Goal: Use online tool/utility: Utilize a website feature to perform a specific function

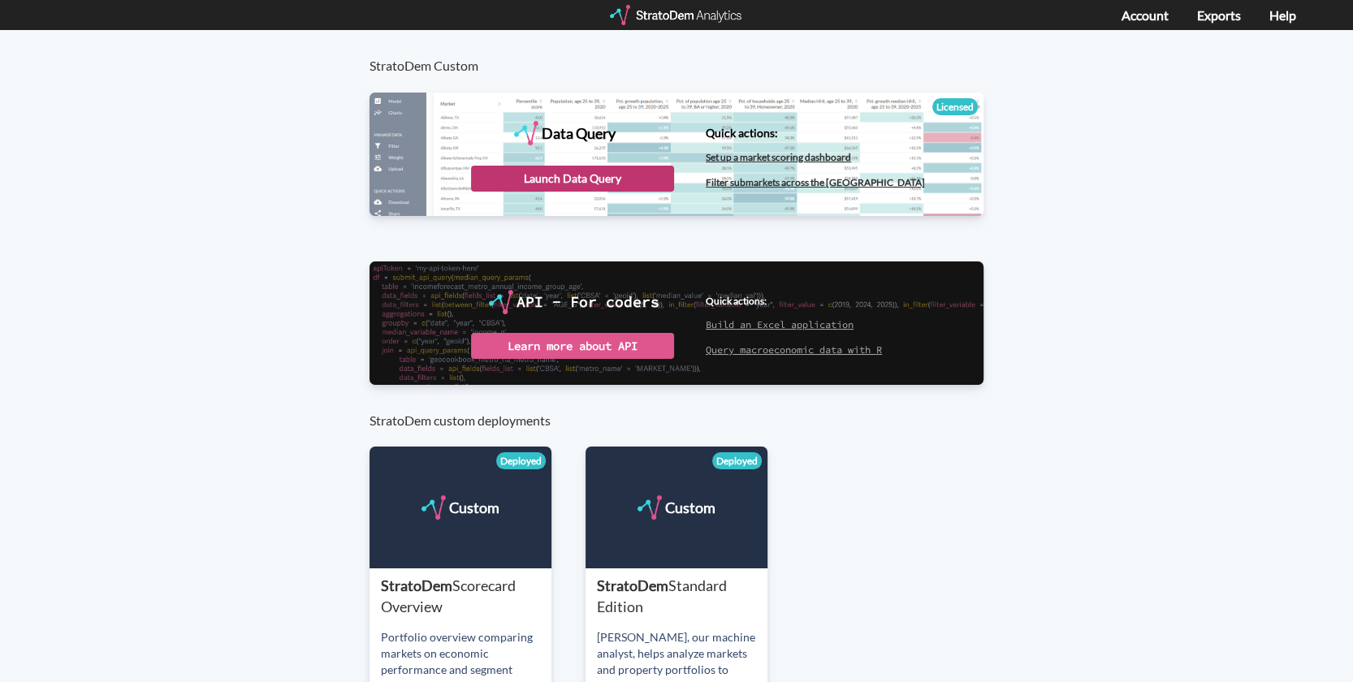
click at [578, 177] on div "Launch Data Query" at bounding box center [572, 179] width 203 height 26
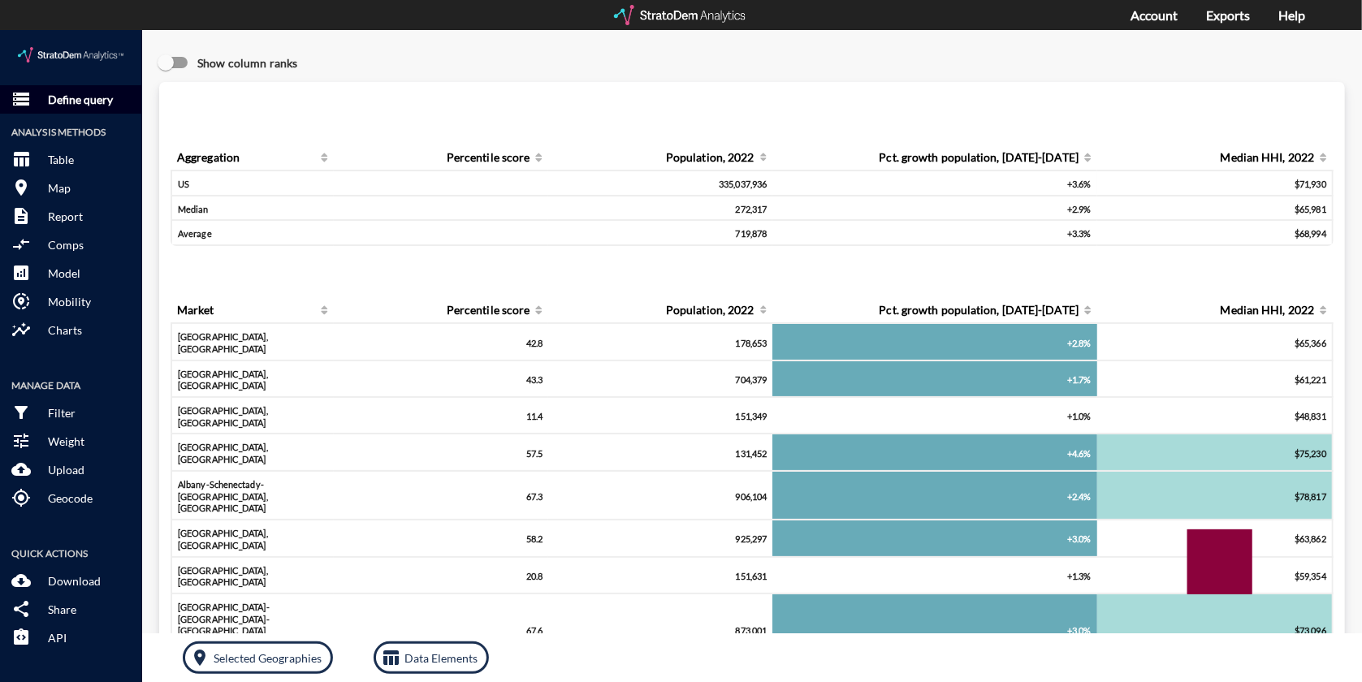
click p "Define query"
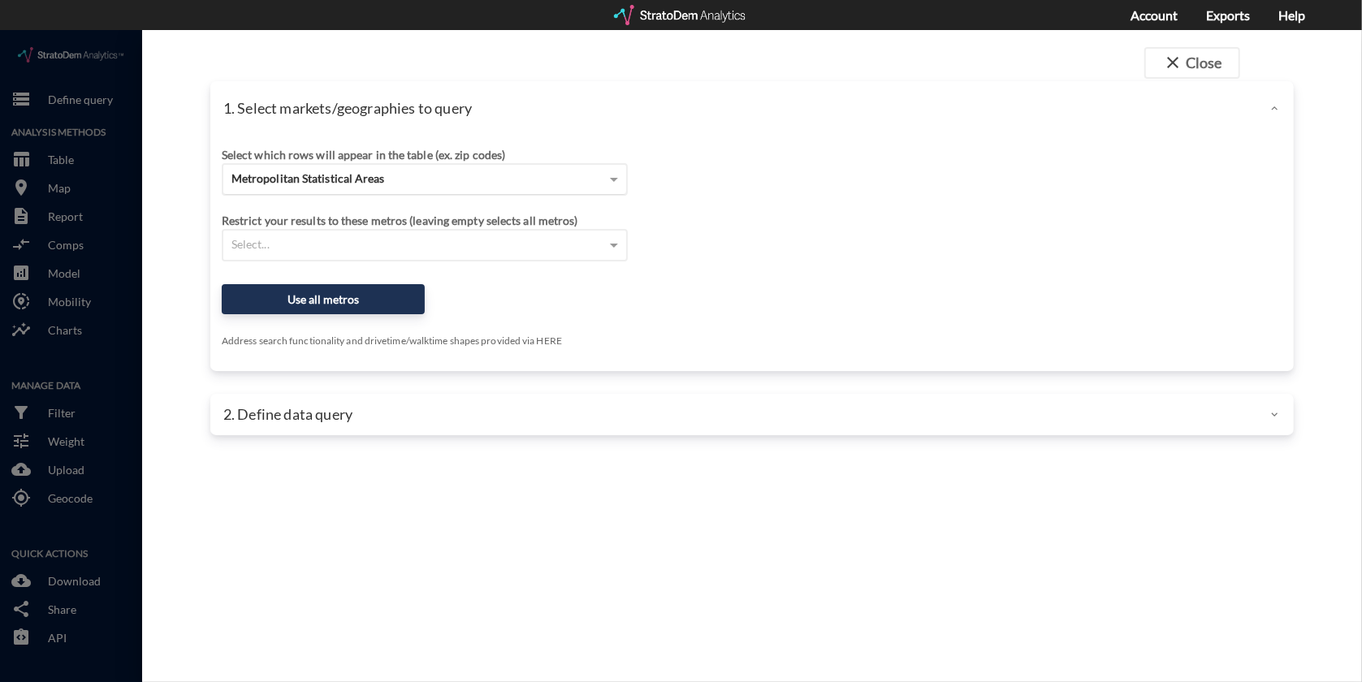
click div "Metropolitan Statistical Areas"
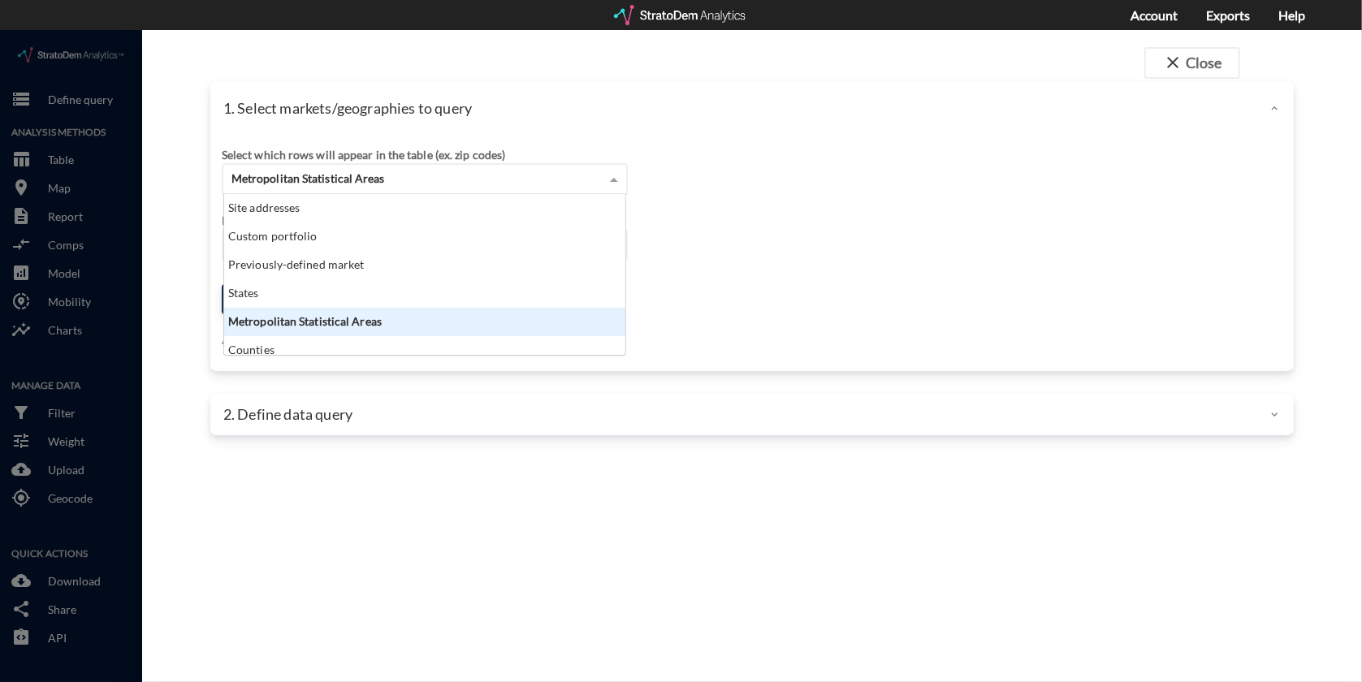
scroll to position [144, 391]
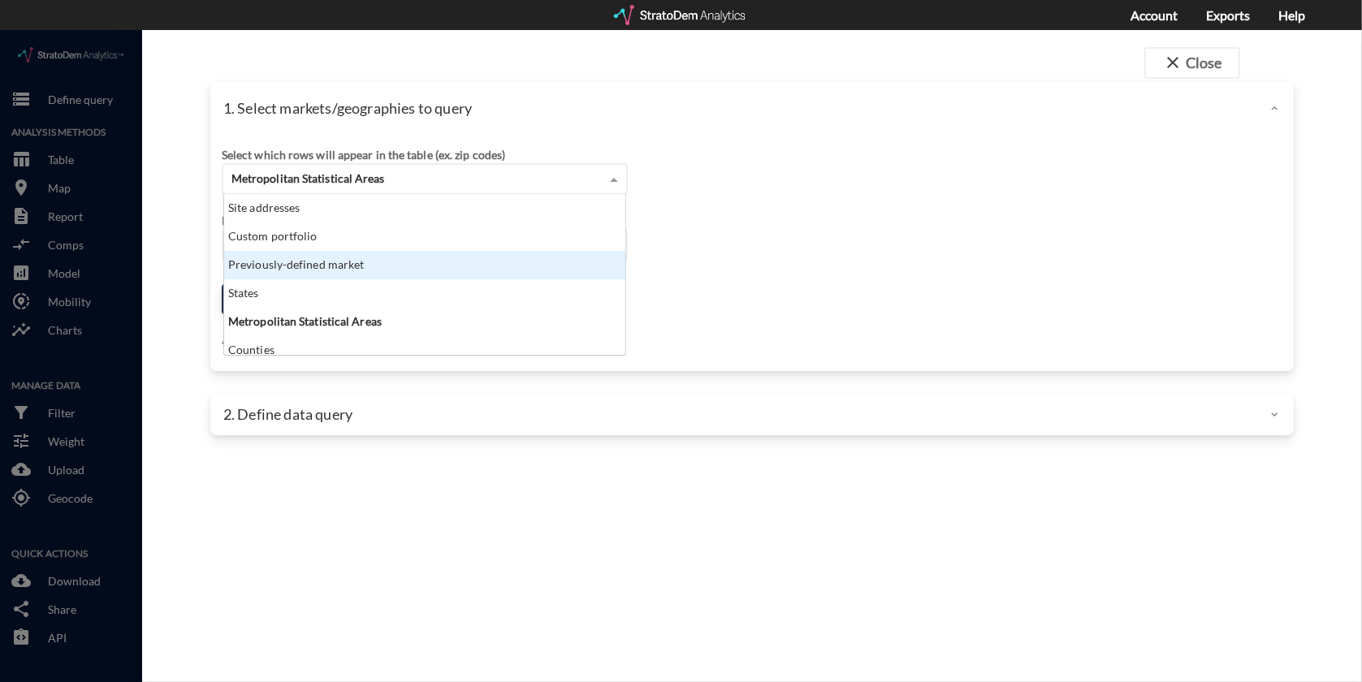
click div "Previously-defined market"
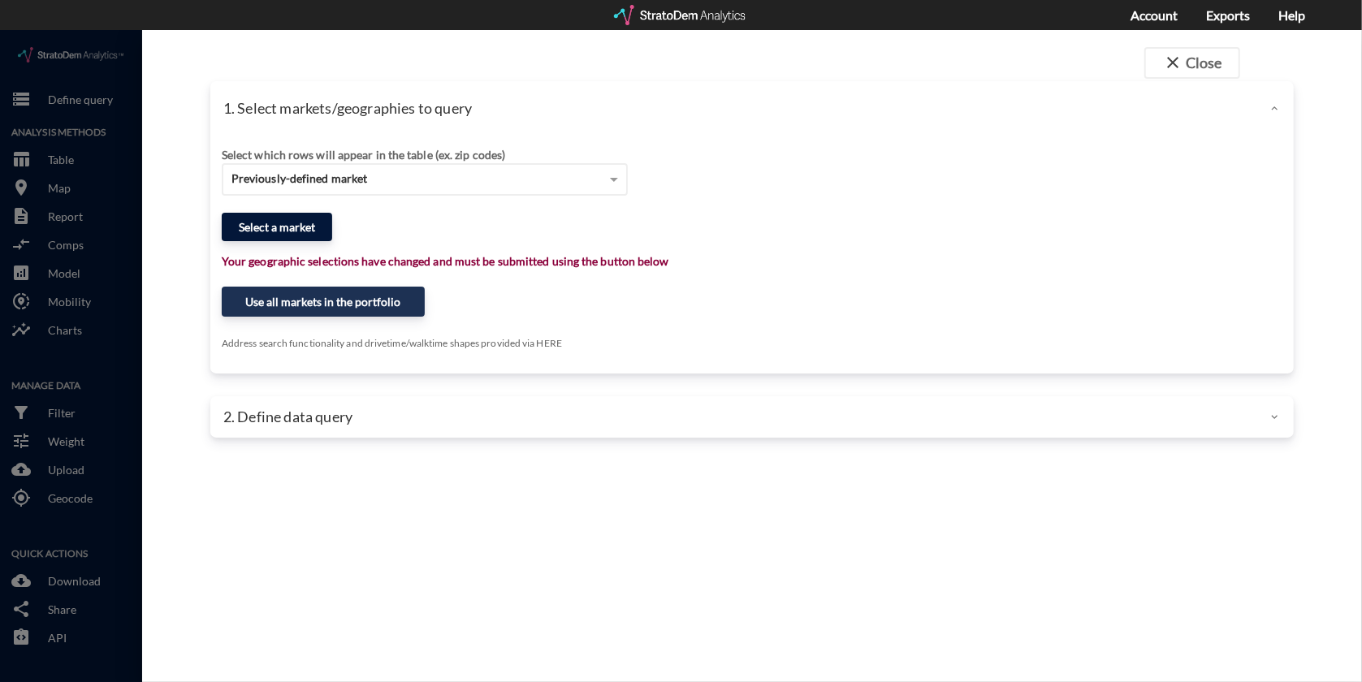
click button "Select a market"
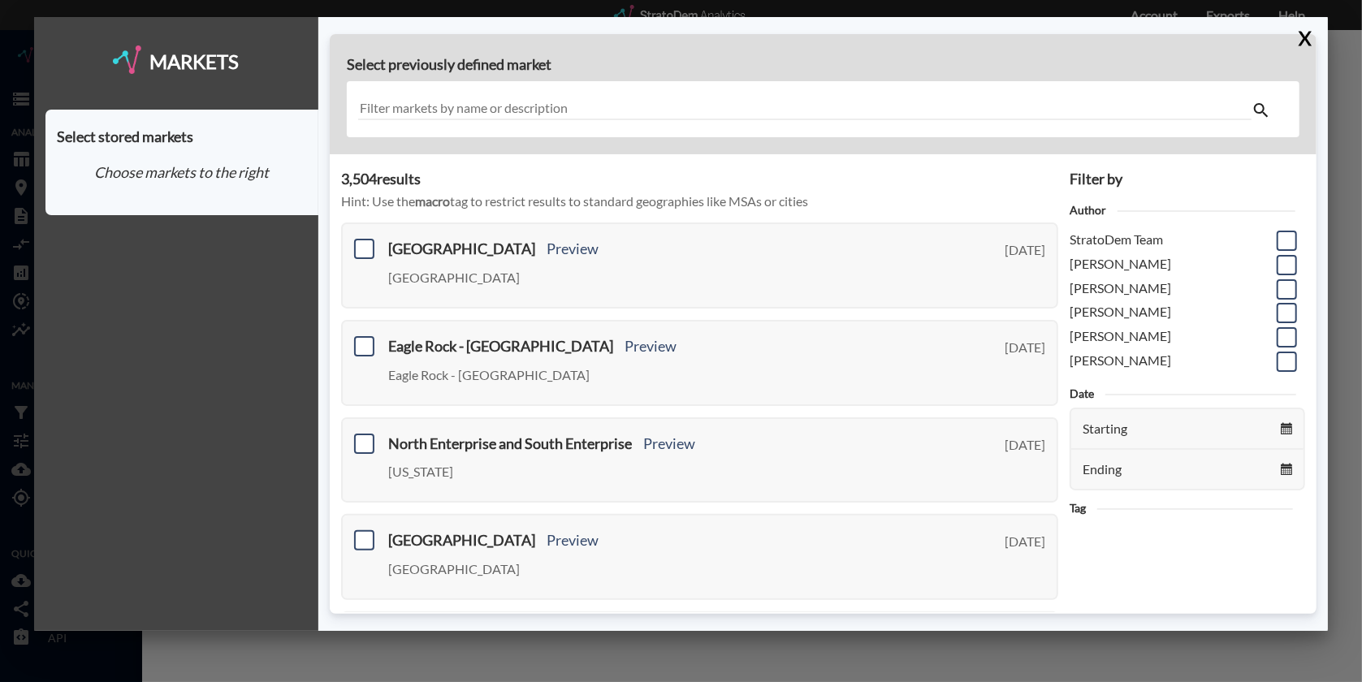
click at [658, 110] on input "text" at bounding box center [804, 109] width 893 height 22
drag, startPoint x: 817, startPoint y: 225, endPoint x: 640, endPoint y: 97, distance: 218.6
click at [641, 96] on div at bounding box center [823, 109] width 953 height 56
click at [648, 110] on input "text" at bounding box center [804, 109] width 893 height 22
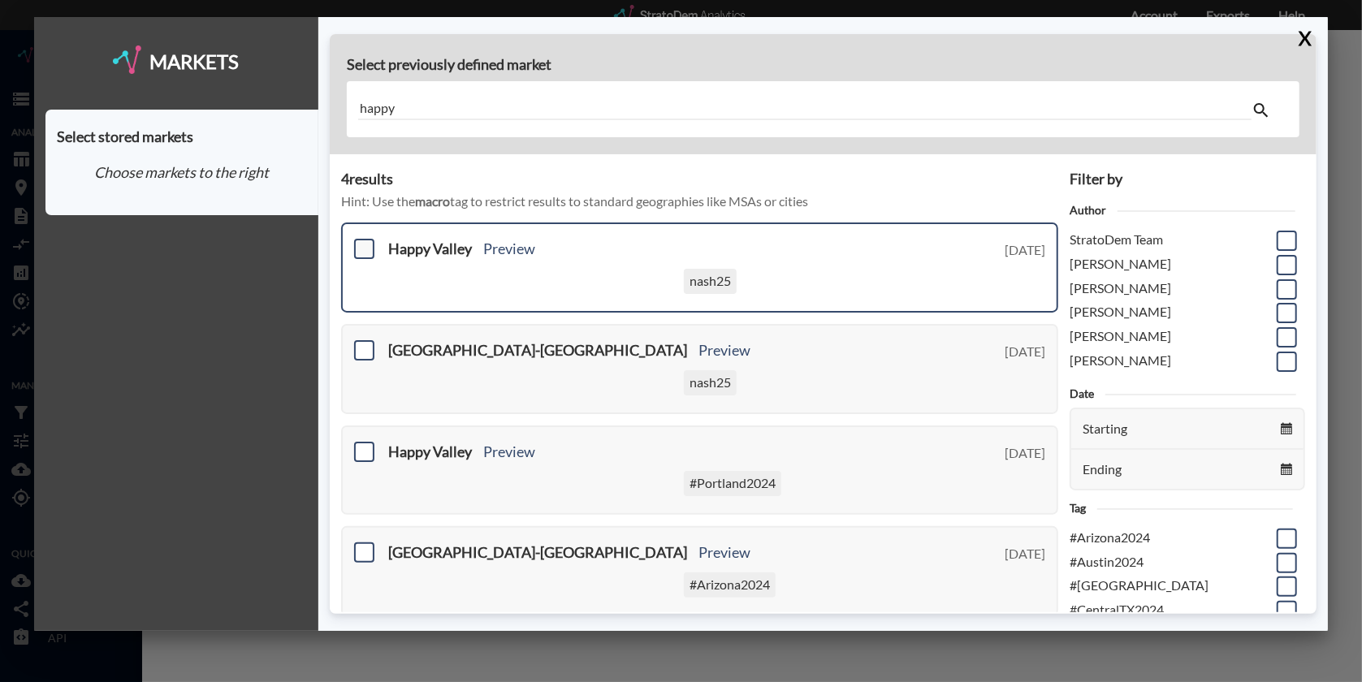
type input "happy"
click at [361, 253] on span at bounding box center [364, 249] width 20 height 20
click at [362, 242] on input "checkbox" at bounding box center [362, 242] width 0 height 0
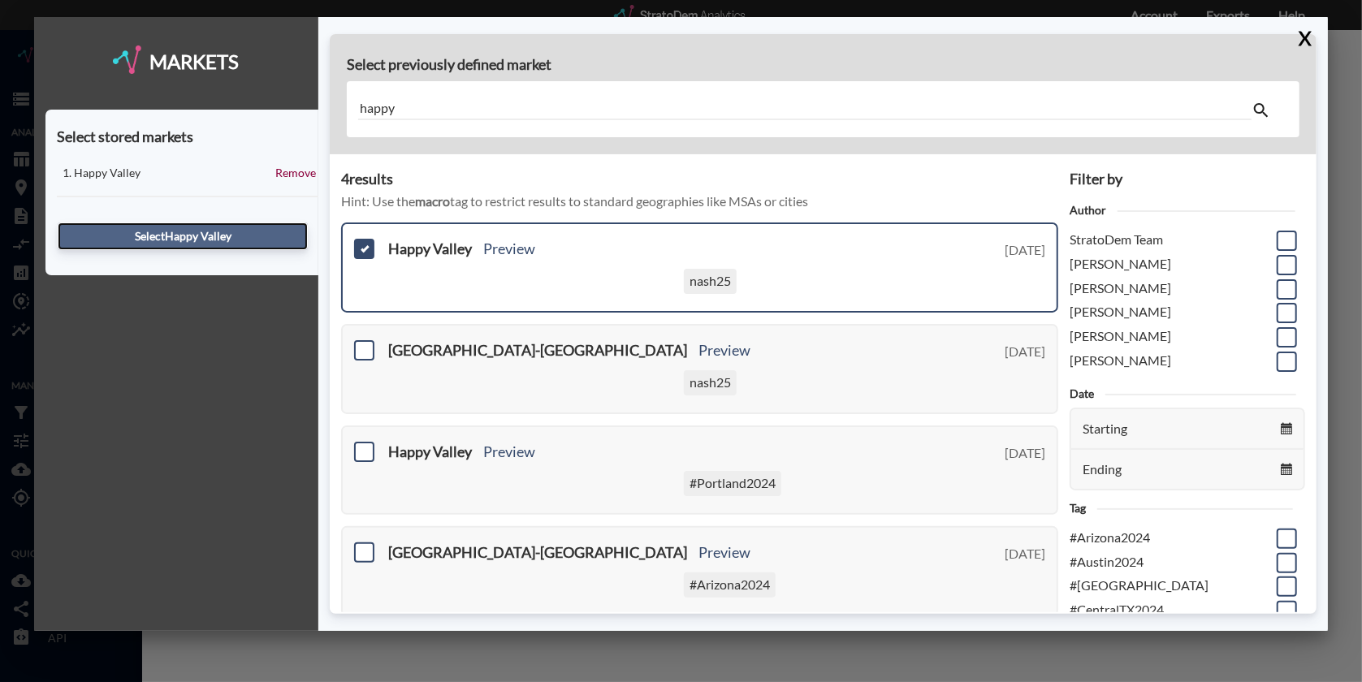
click at [232, 233] on button "Select [GEOGRAPHIC_DATA]" at bounding box center [183, 237] width 250 height 28
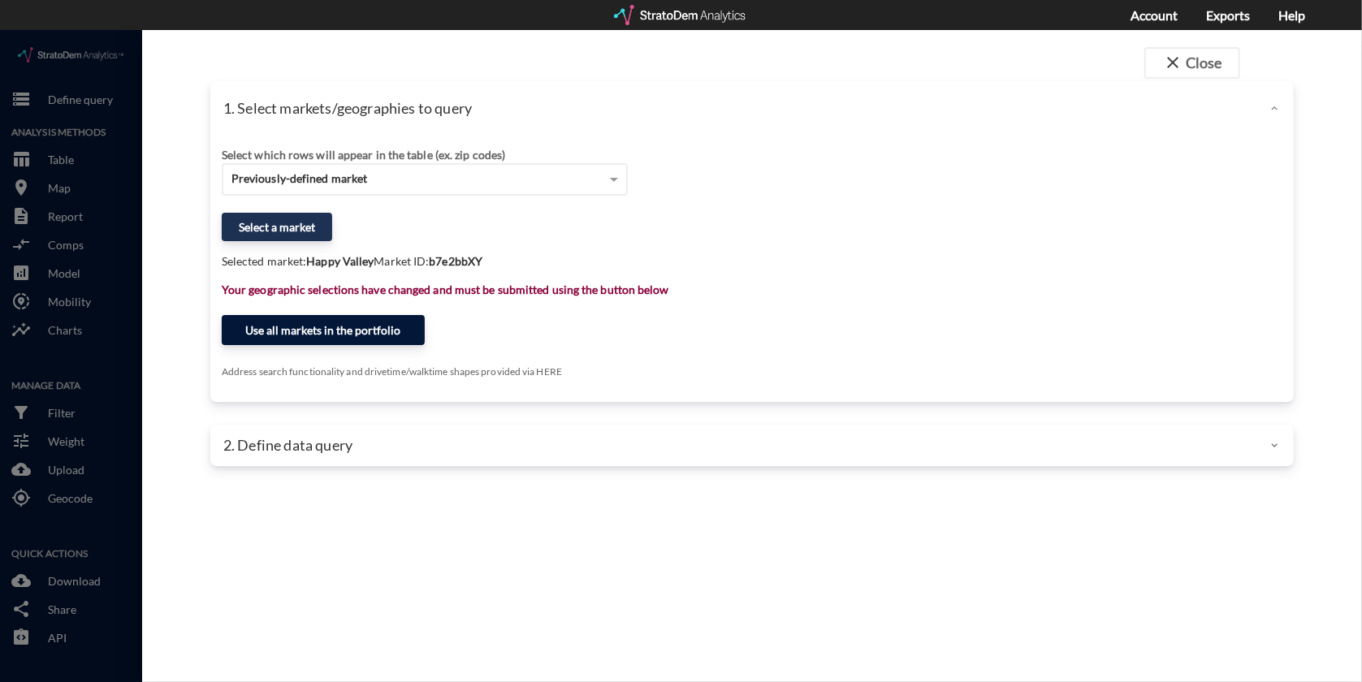
click button "Use all markets in the portfolio"
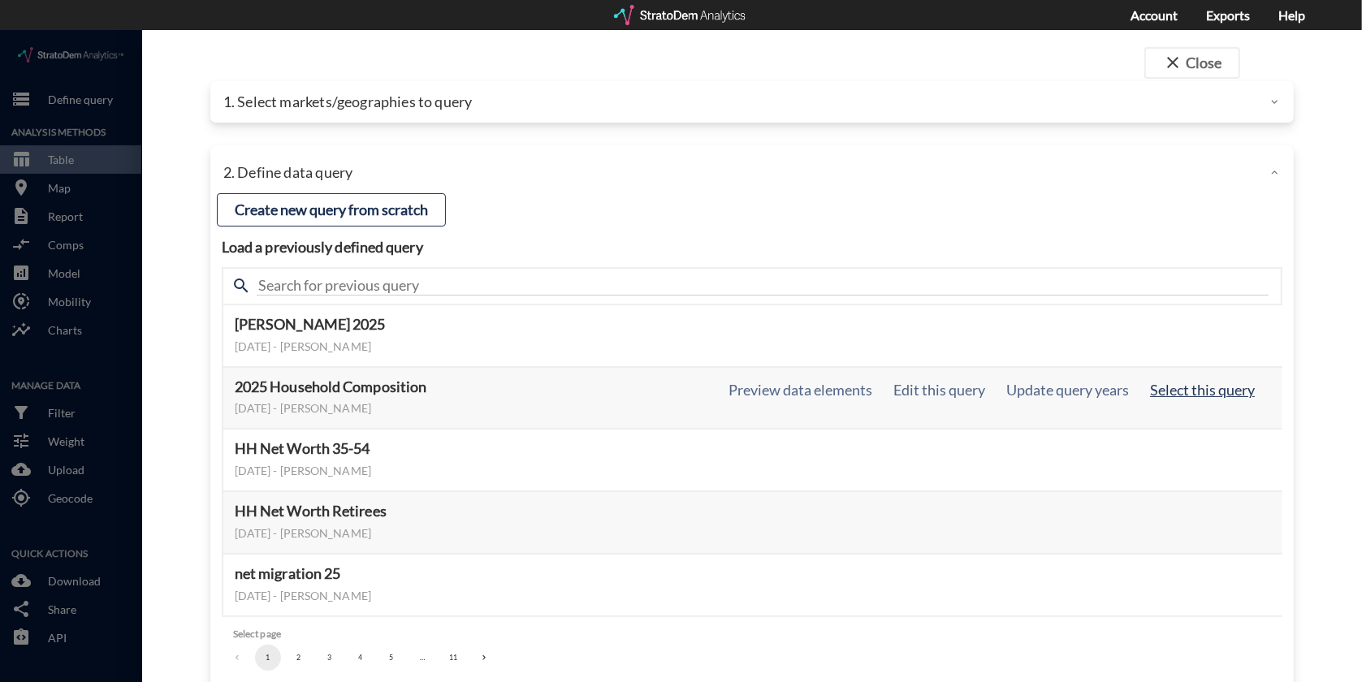
click button "Select this query"
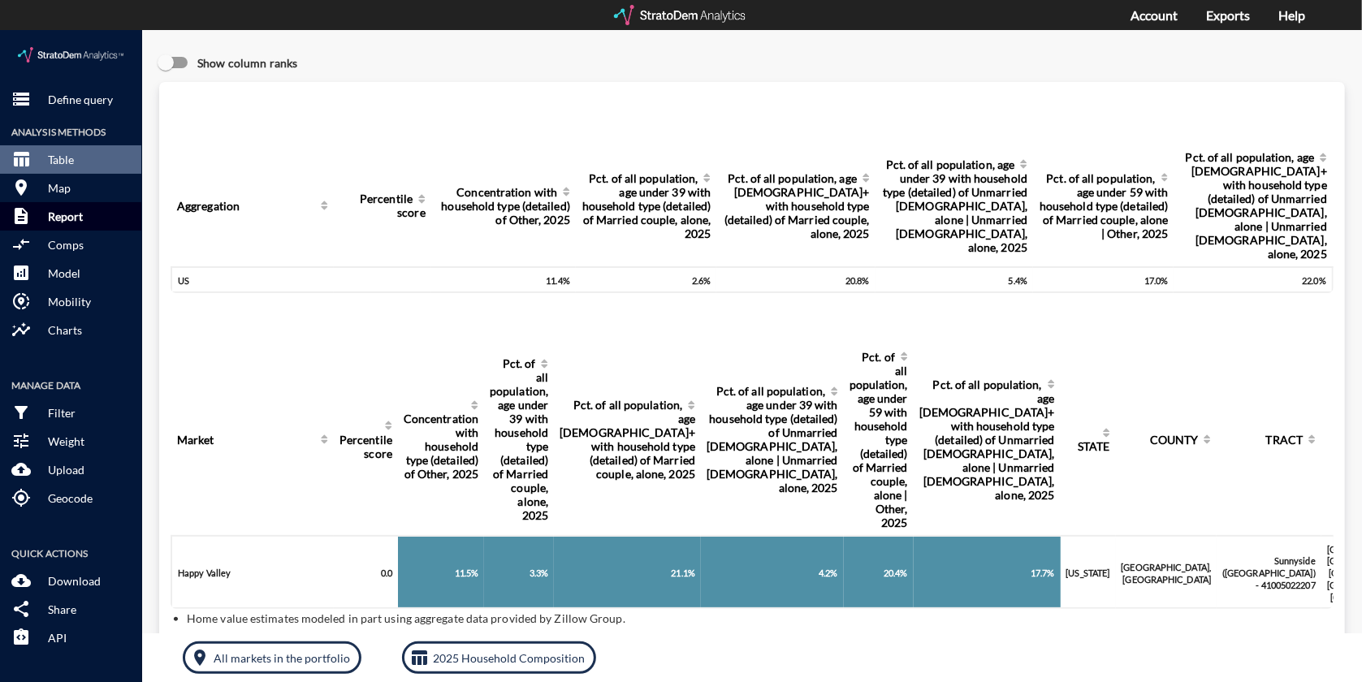
click p "Report"
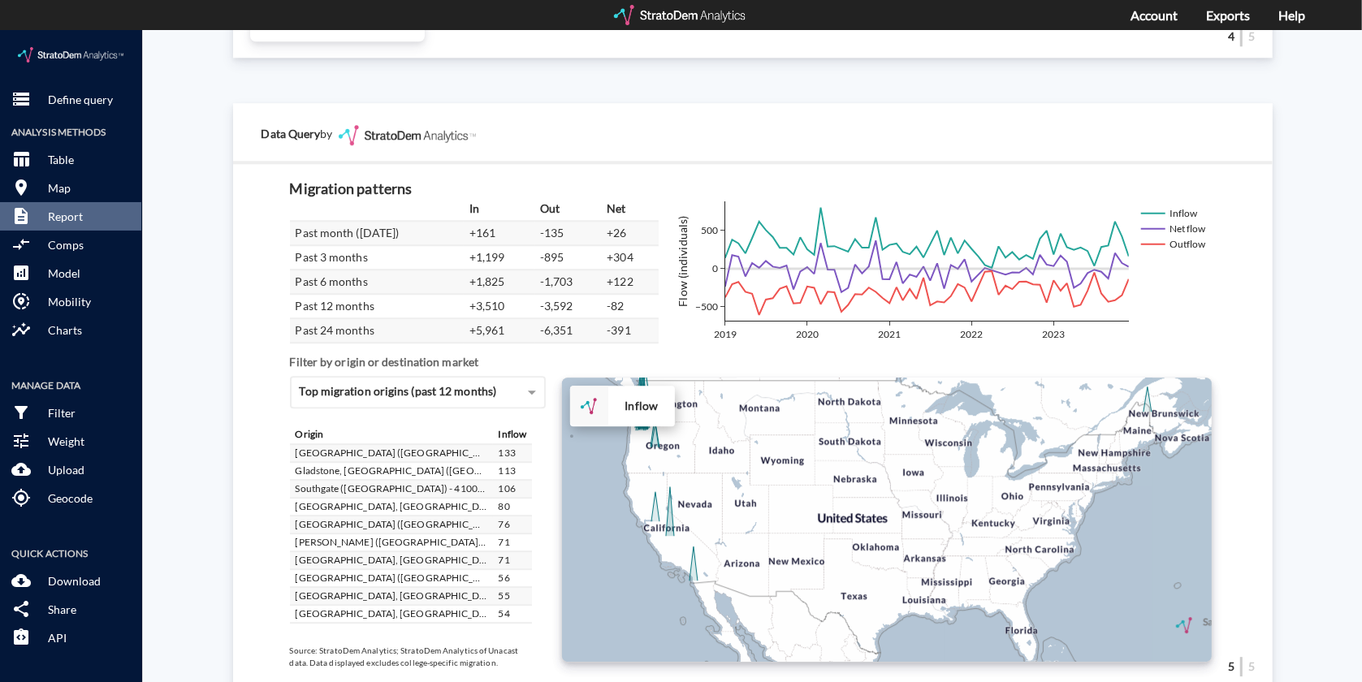
scroll to position [2807, 0]
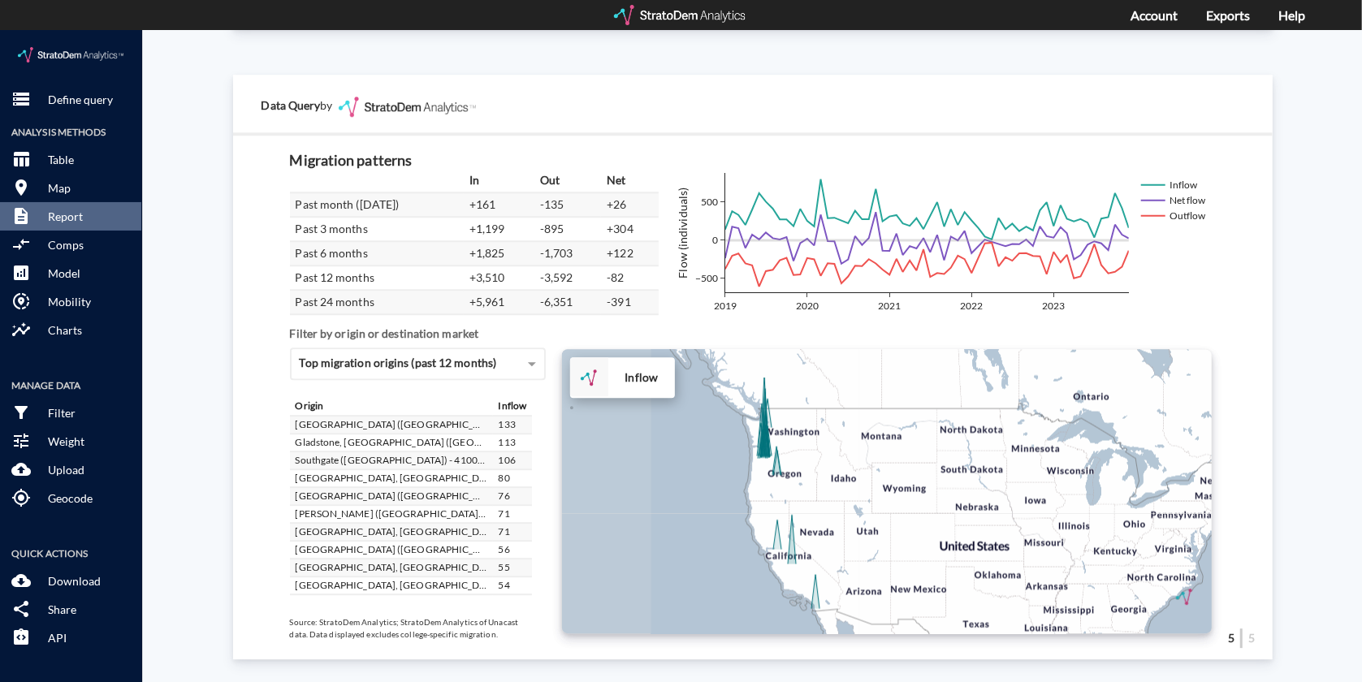
drag, startPoint x: 791, startPoint y: 442, endPoint x: 925, endPoint y: 519, distance: 154.6
click div "+ − Inflow CUSTOMIZE DATA Draw a polygon Draw a rectangle Draw a marker Edit la…"
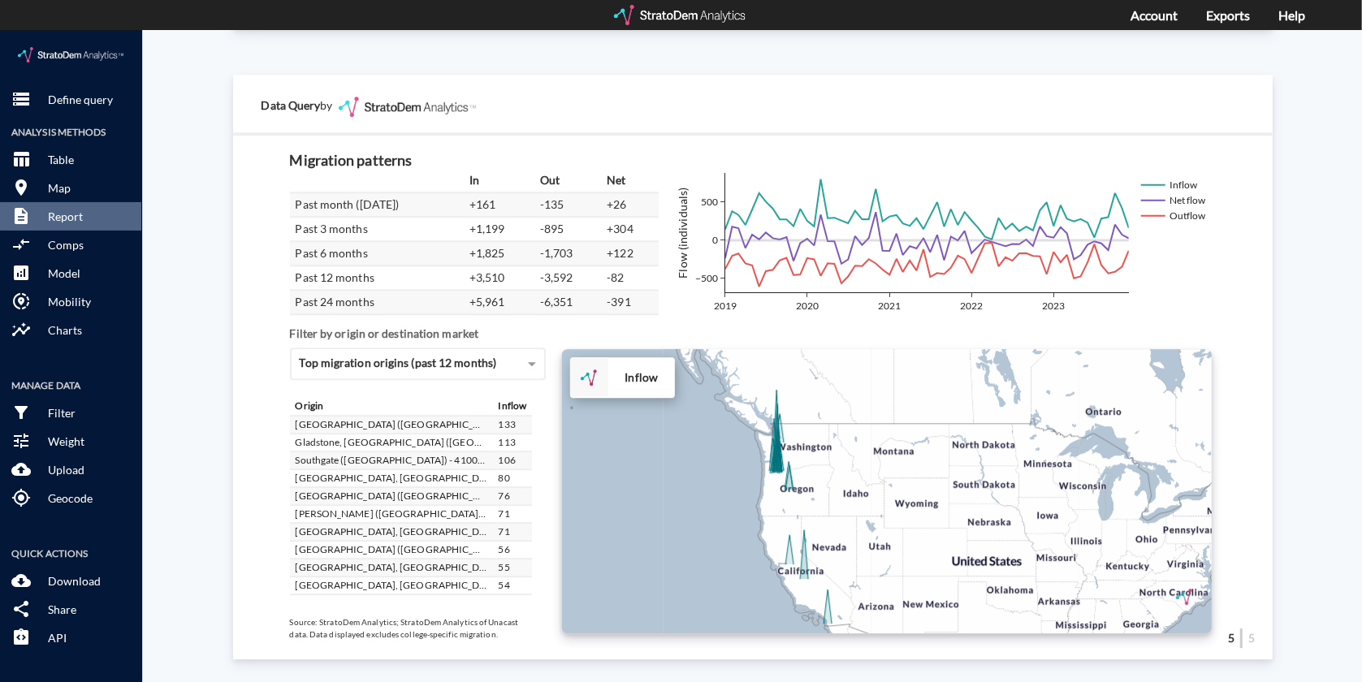
click div "+ − Inflow CUSTOMIZE DATA Draw a polygon Draw a rectangle Draw a marker Edit la…"
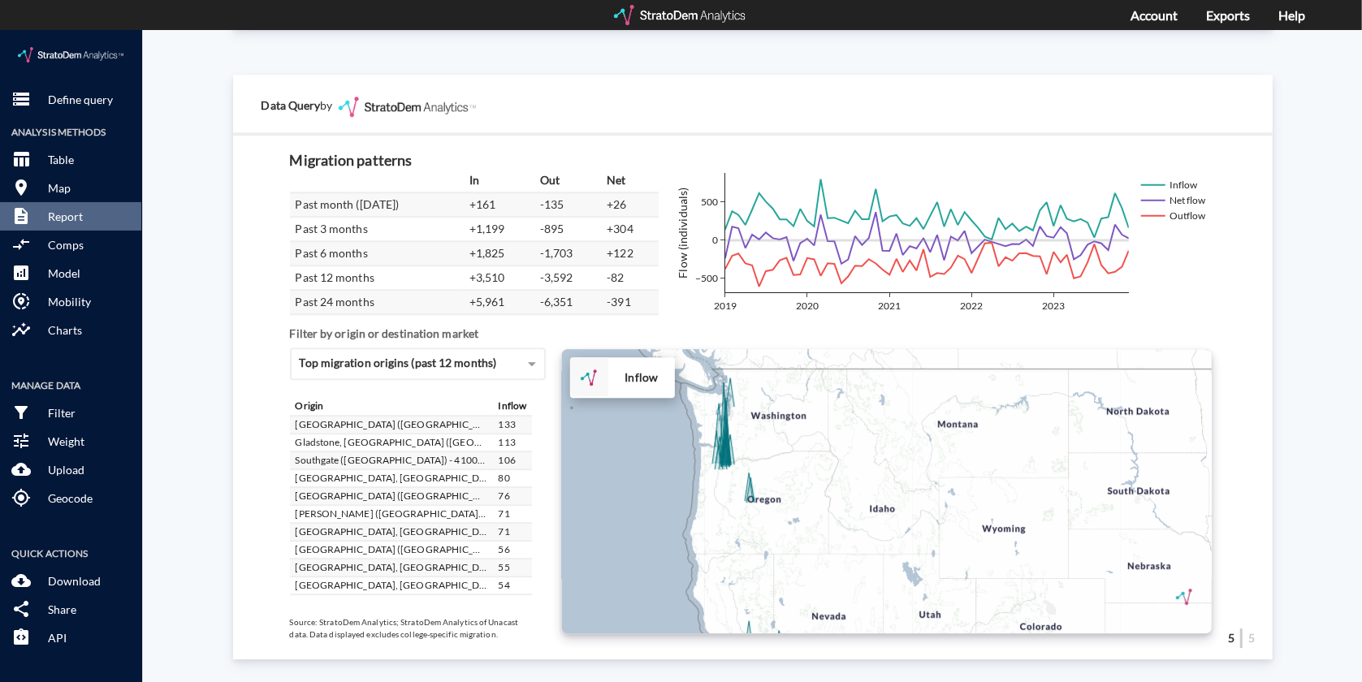
click div "+ − Inflow CUSTOMIZE DATA Draw a polygon Draw a rectangle Draw a marker Edit la…"
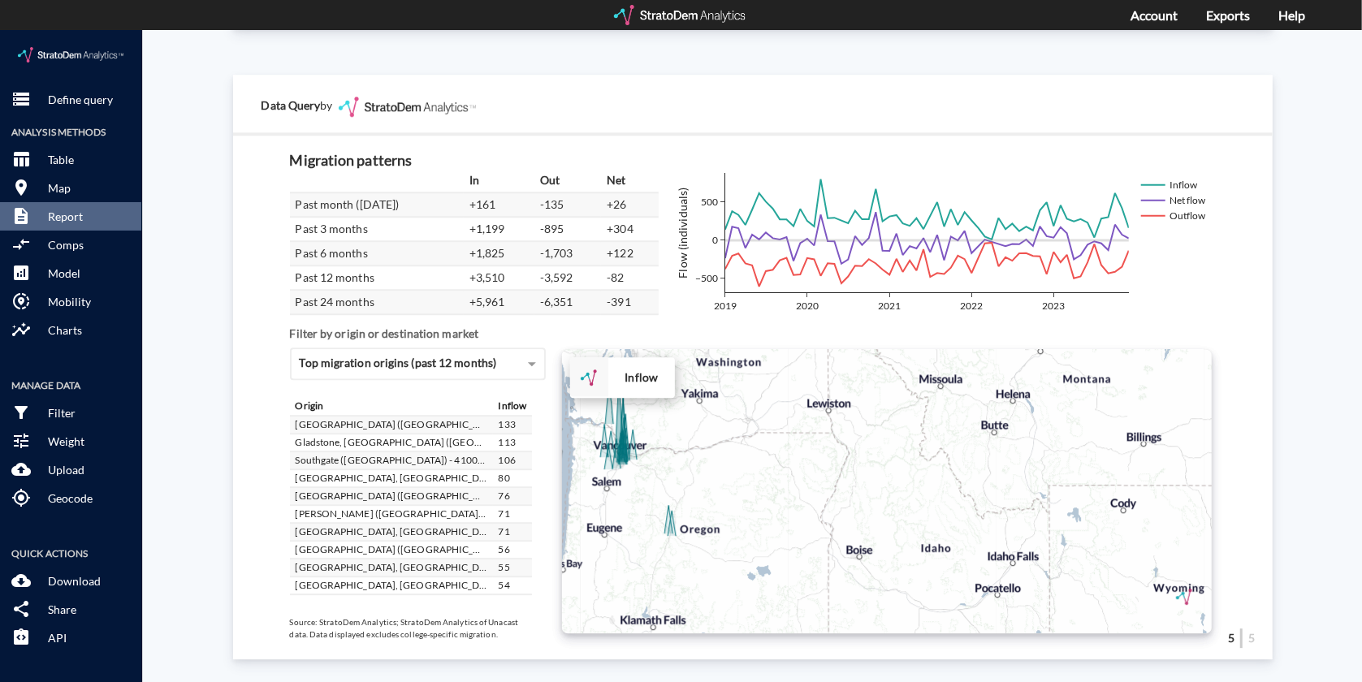
click div "+ − Inflow CUSTOMIZE DATA Draw a polygon Draw a rectangle Draw a marker Edit la…"
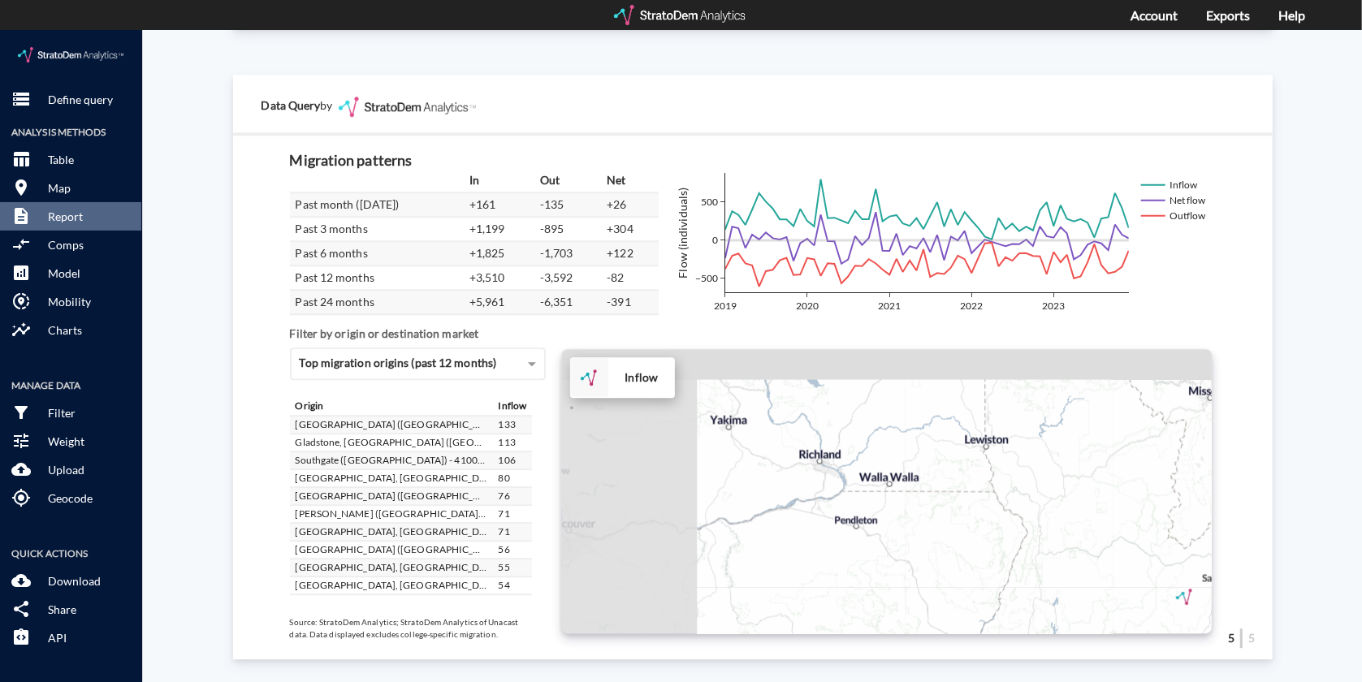
drag, startPoint x: 809, startPoint y: 421, endPoint x: 992, endPoint y: 537, distance: 216.8
click div "+ − Inflow CUSTOMIZE DATA Draw a polygon Draw a rectangle Draw a marker Edit la…"
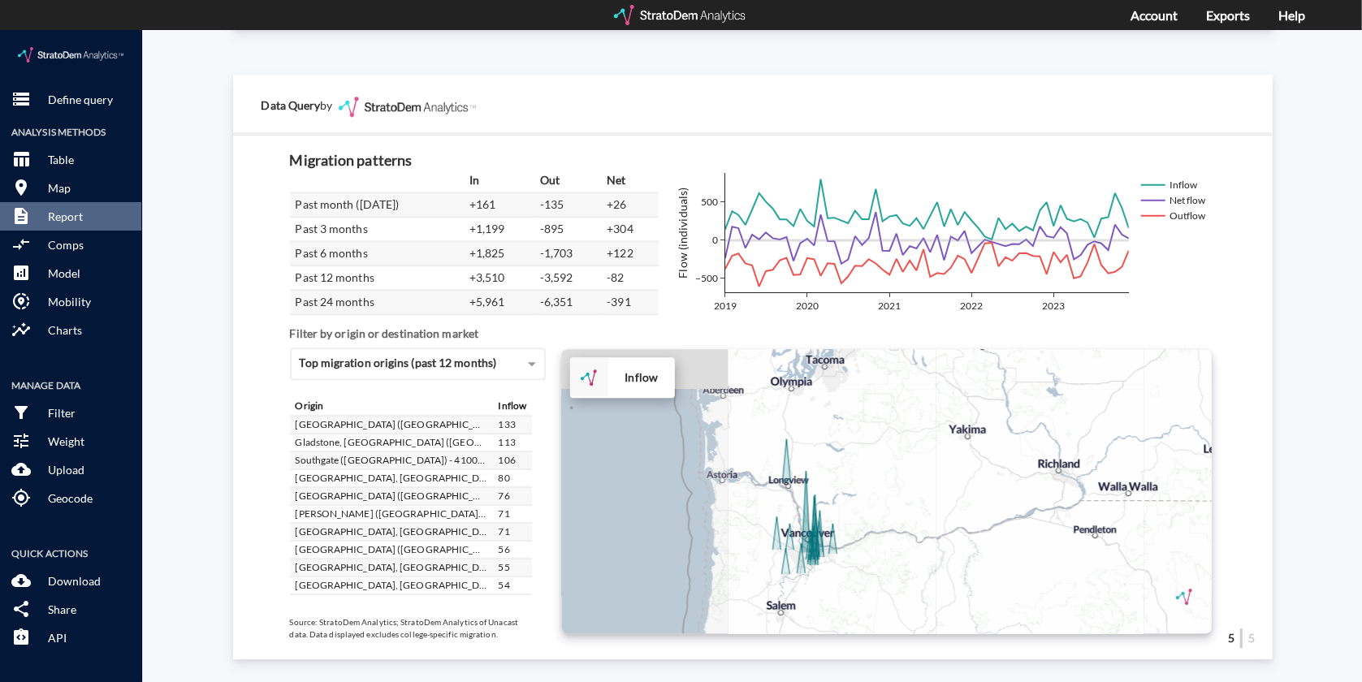
drag, startPoint x: 962, startPoint y: 465, endPoint x: 1015, endPoint y: 452, distance: 55.0
click div "+ − Inflow CUSTOMIZE DATA Draw a polygon Draw a rectangle Draw a marker Edit la…"
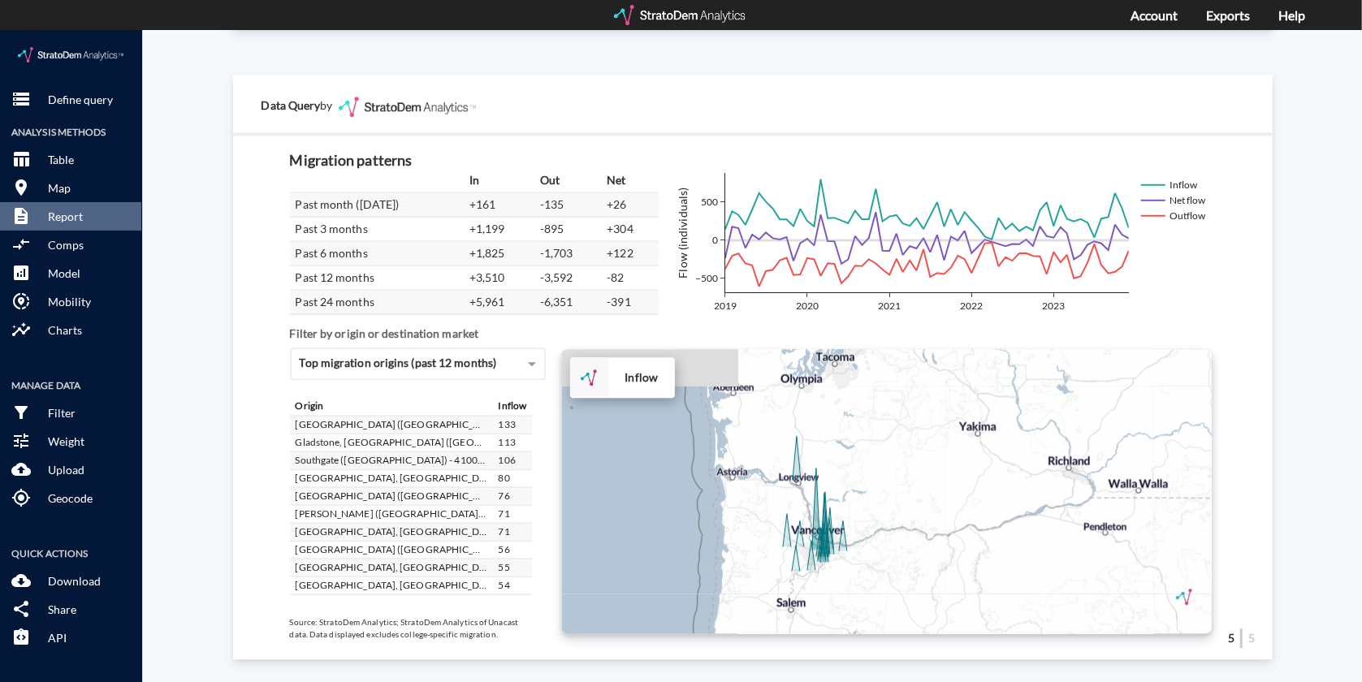
click div "+ − Inflow CUSTOMIZE DATA Draw a polygon Draw a rectangle Draw a marker Edit la…"
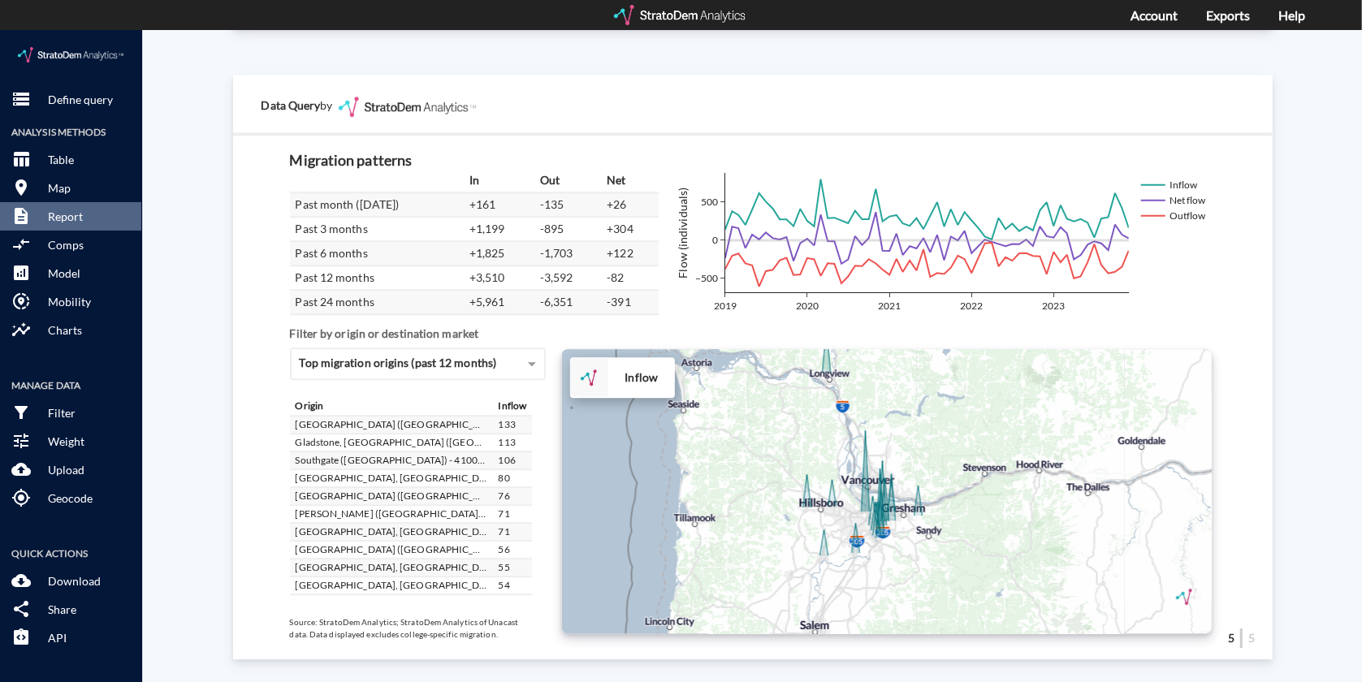
drag, startPoint x: 977, startPoint y: 438, endPoint x: 1059, endPoint y: 383, distance: 98.9
click div "+ − Inflow CUSTOMIZE DATA Draw a polygon Draw a rectangle Draw a marker Edit la…"
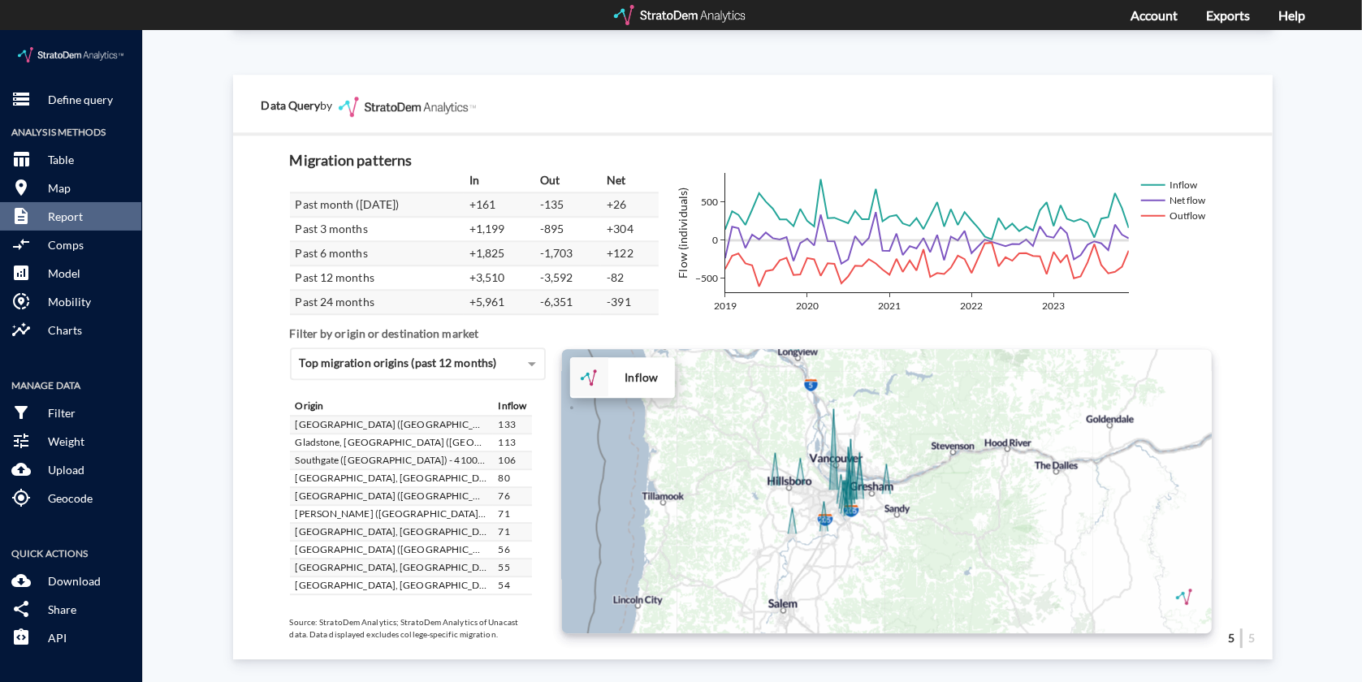
drag, startPoint x: 1011, startPoint y: 426, endPoint x: 977, endPoint y: 405, distance: 39.7
click div "+ − Inflow CUSTOMIZE DATA Draw a polygon Draw a rectangle Draw a marker Edit la…"
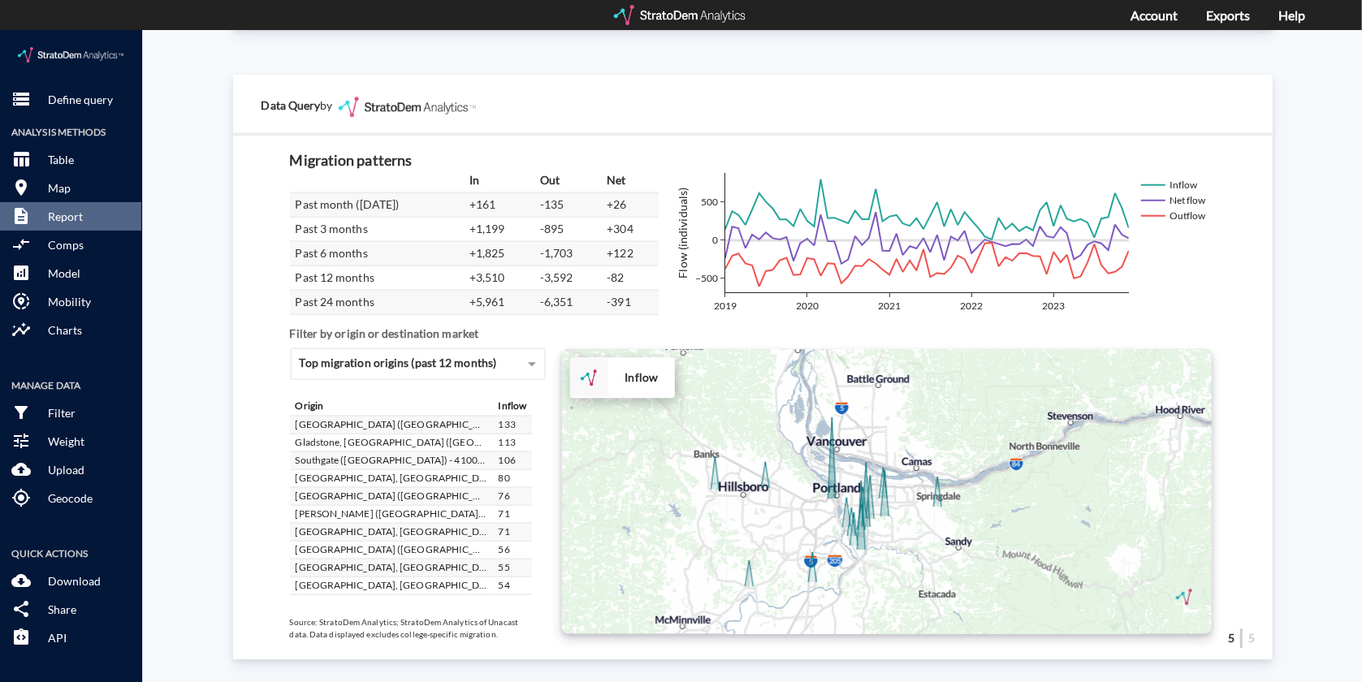
drag, startPoint x: 928, startPoint y: 428, endPoint x: 1048, endPoint y: 414, distance: 120.2
click div "+ − Inflow CUSTOMIZE DATA Draw a polygon Draw a rectangle Draw a marker Edit la…"
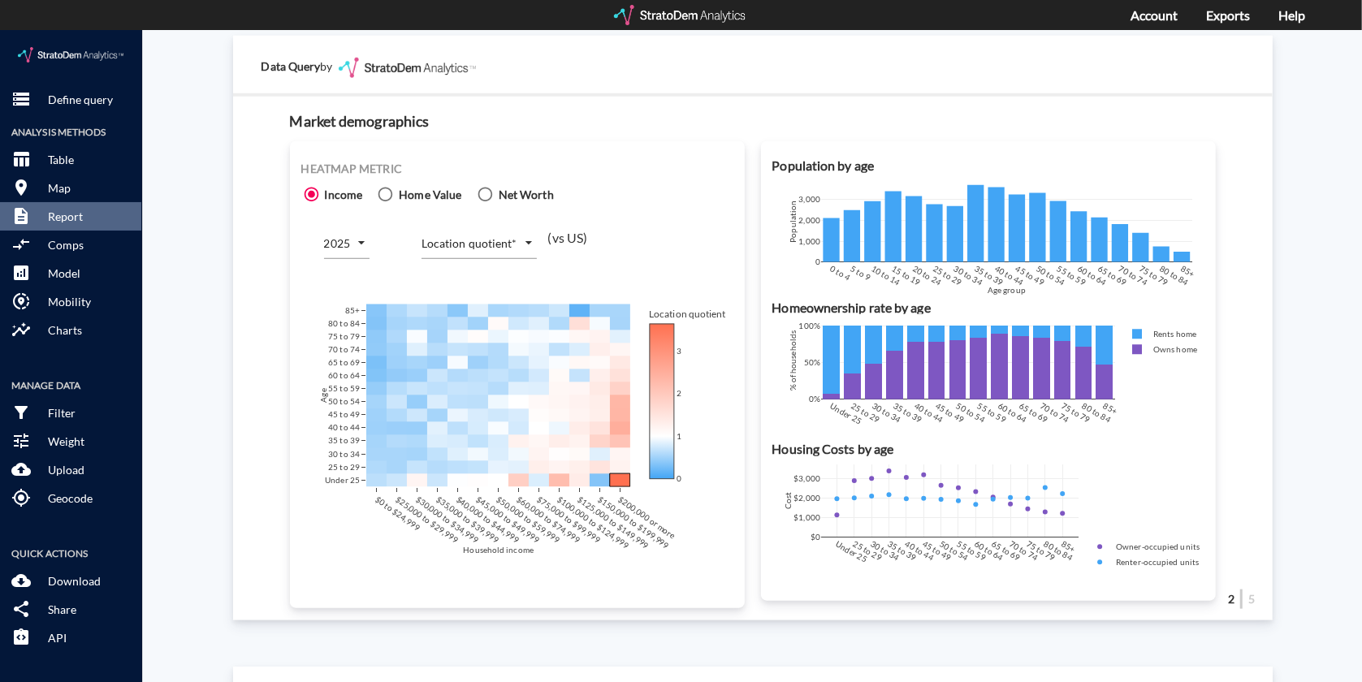
scroll to position [866, 0]
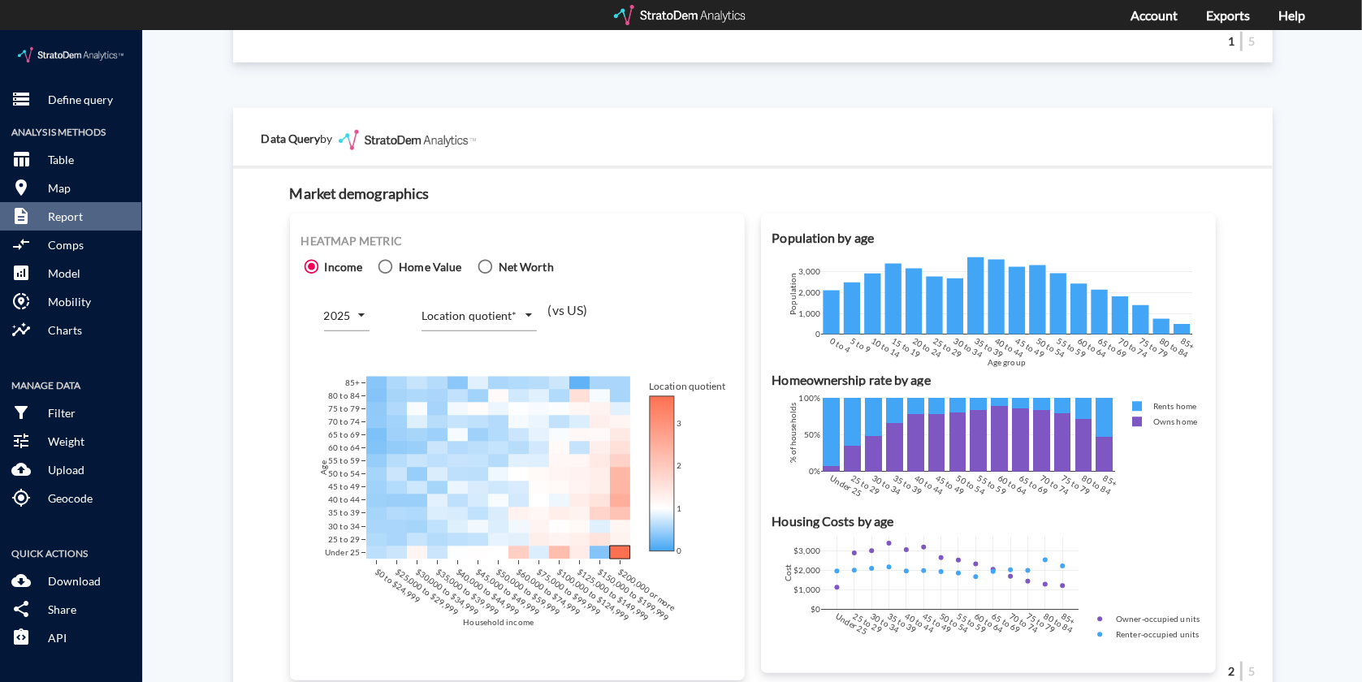
click body "/vantagepoint/us/-1 storage Define query Analysis Methods table_chart Table roo…"
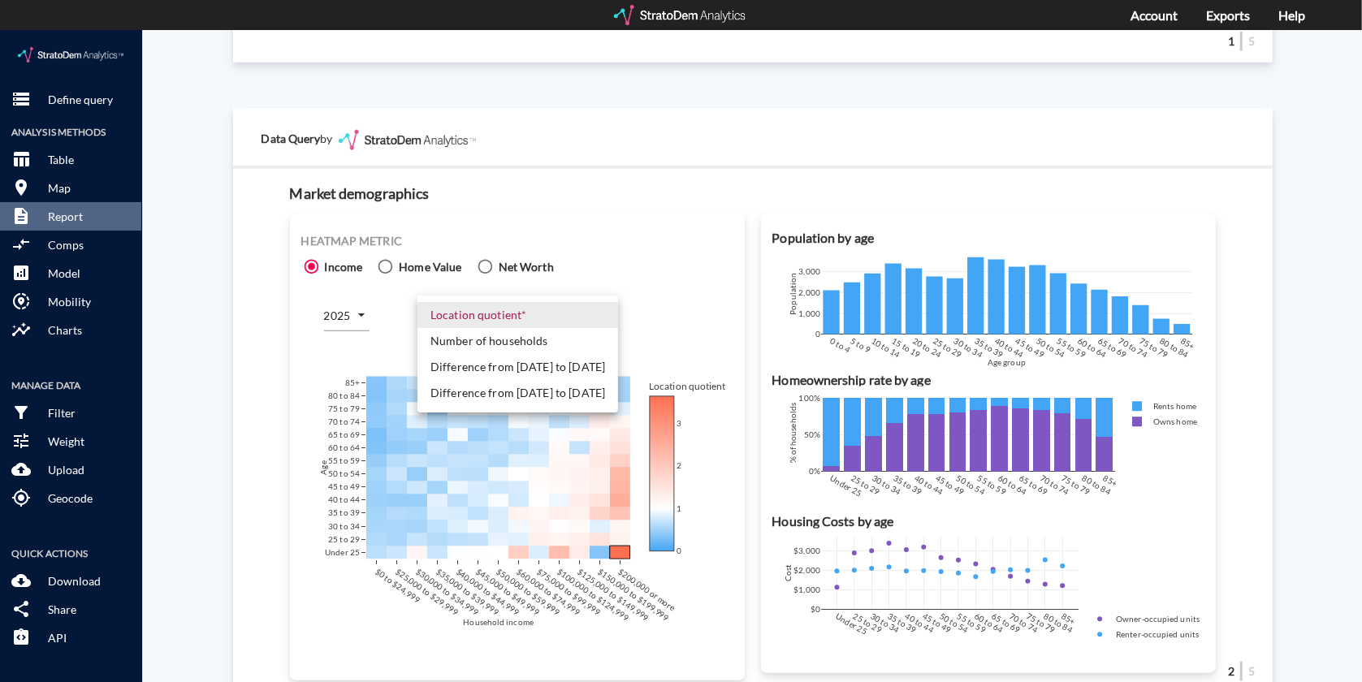
click li "Number of households"
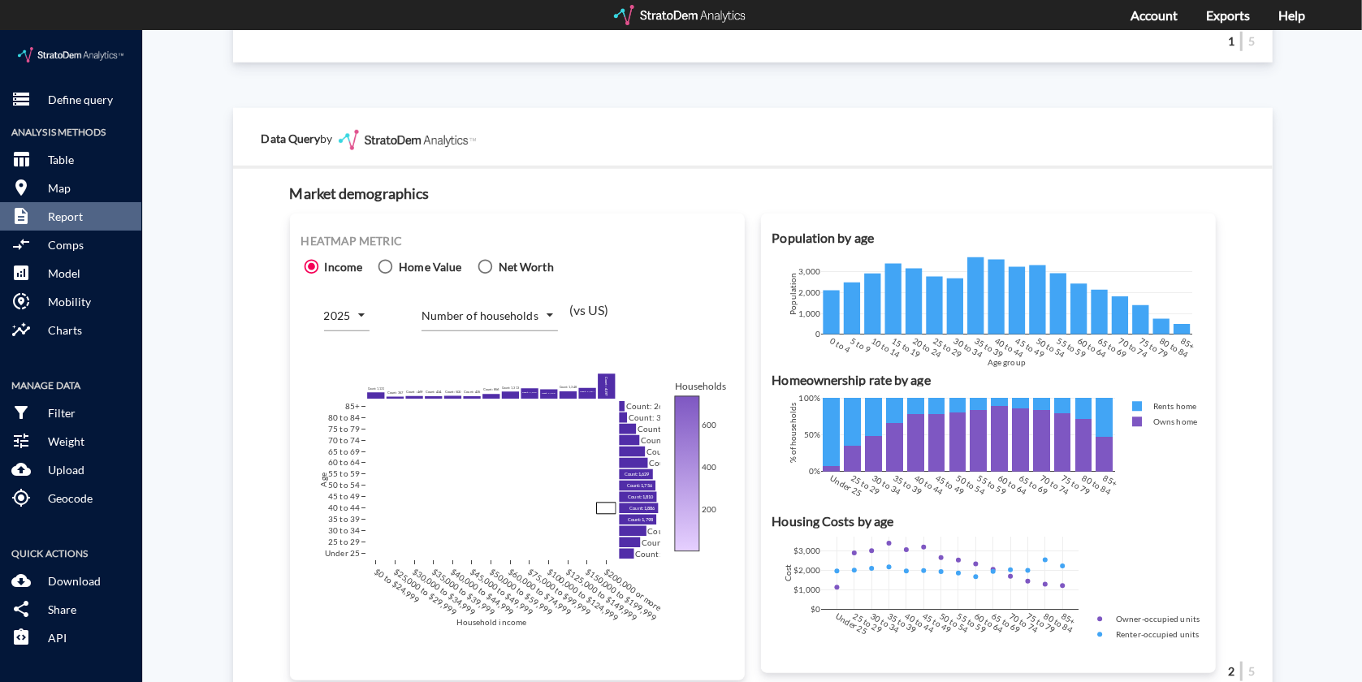
click div "Site report Generate a site report for a given location, (optionally) benchmark…"
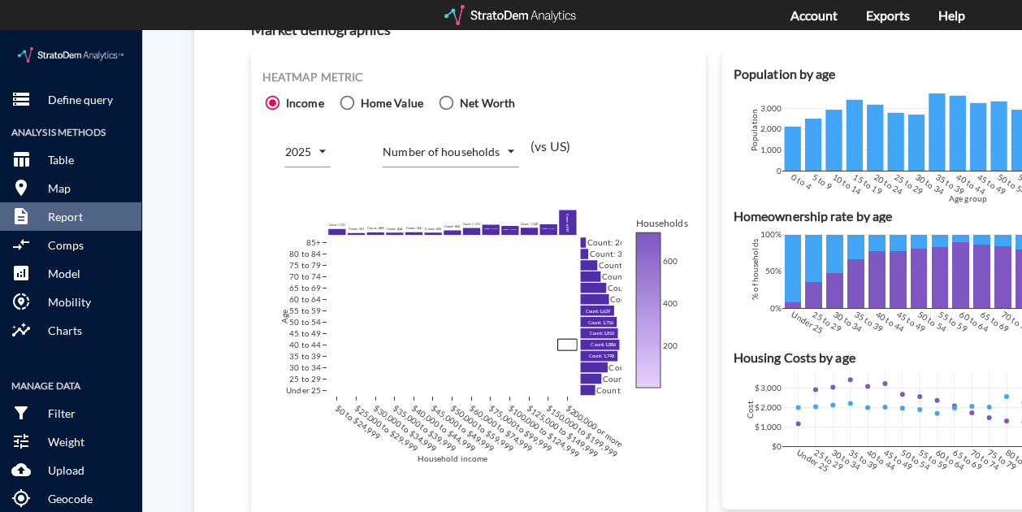
scroll to position [1056, 0]
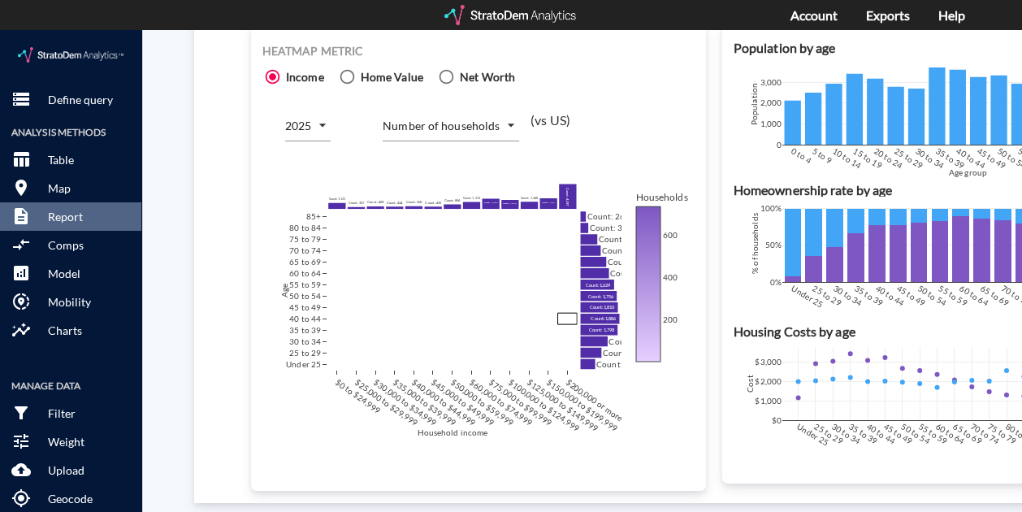
click body "/vantagepoint/us/-1 storage Define query Analysis Methods table_chart Table roo…"
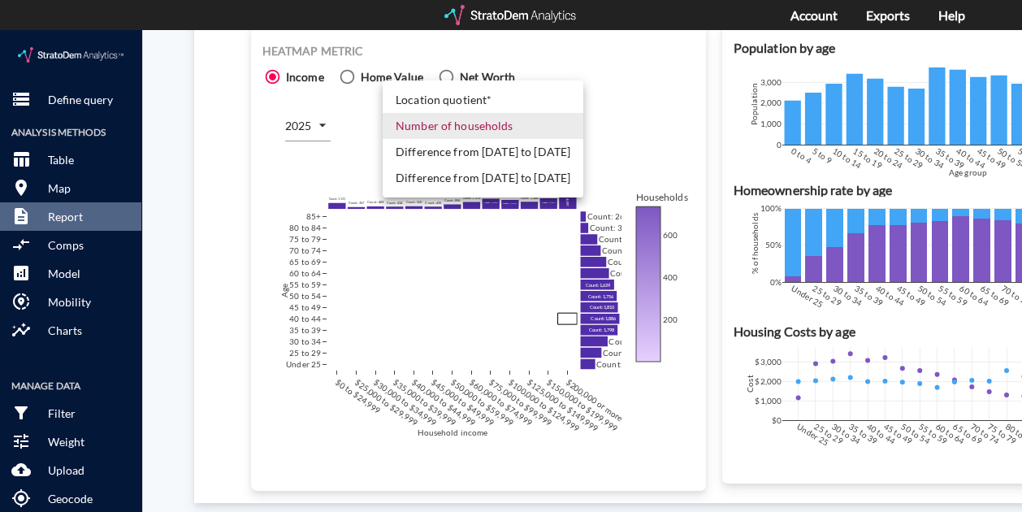
click li "Difference from [DATE] to [DATE]"
type input "COUNT_DIFF_FUTURE"
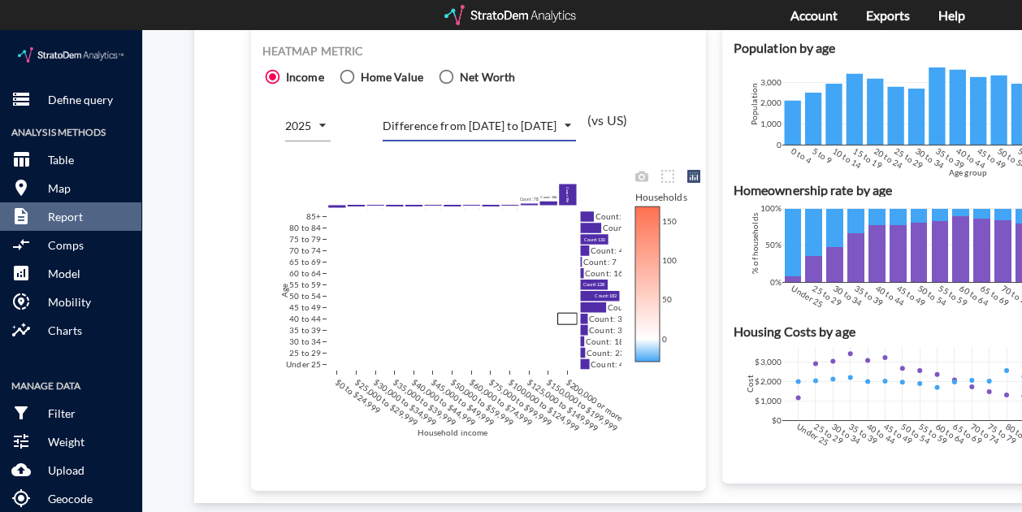
click div "$0 to $24,999 $25,000 to $29,999 $30,000 to $34,999 $35,000 to $39,999 $40,000 …"
click at [478, 20] on div at bounding box center [511, 15] width 134 height 20
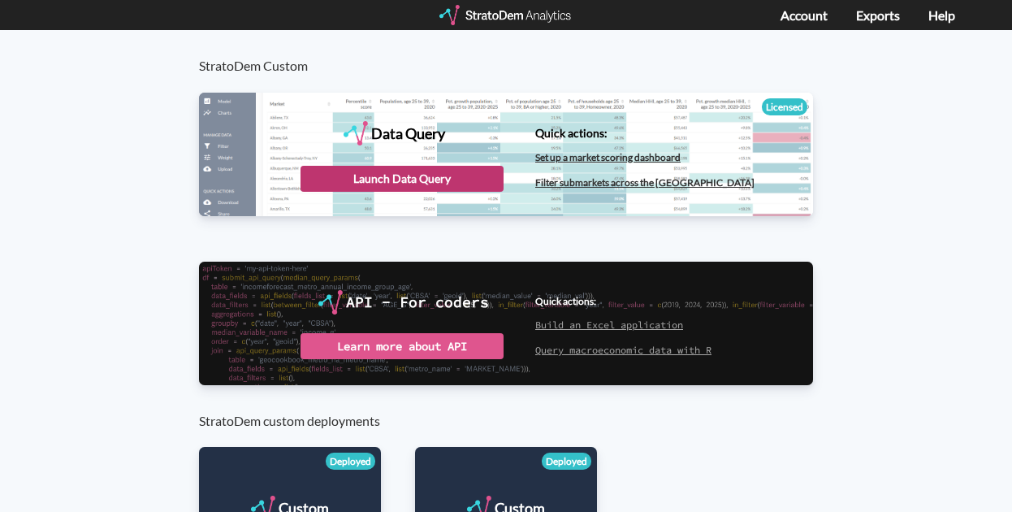
click at [388, 179] on div "Launch Data Query" at bounding box center [401, 179] width 203 height 26
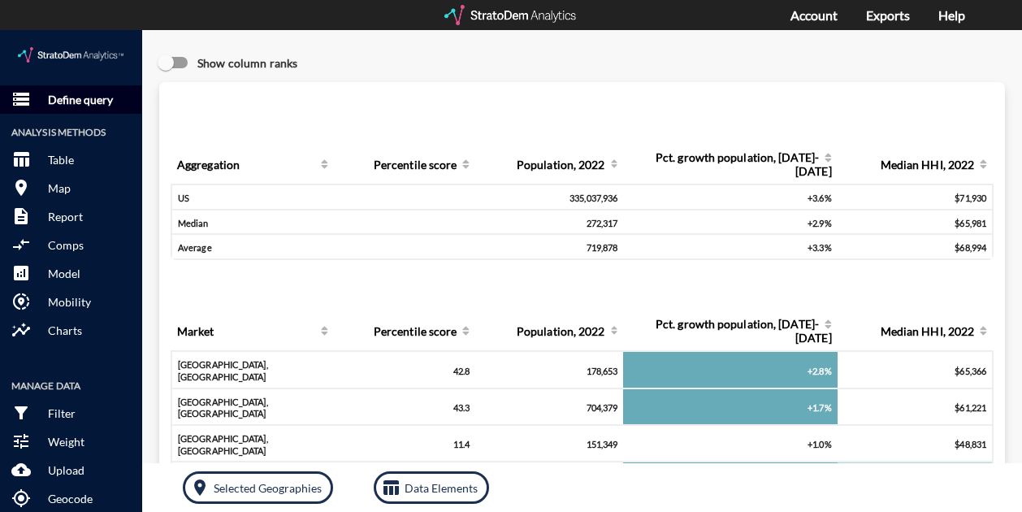
click p "Define query"
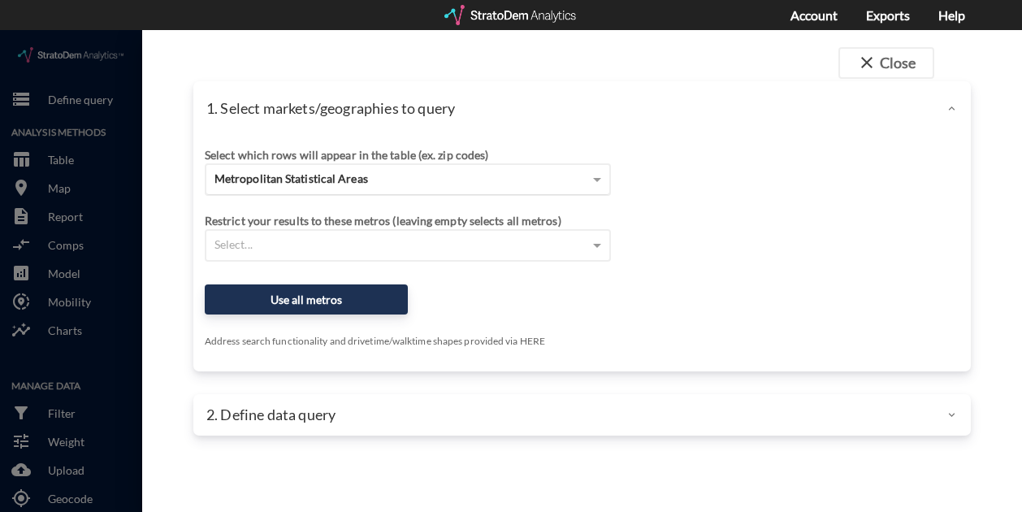
click span "Metropolitan Statistical Areas"
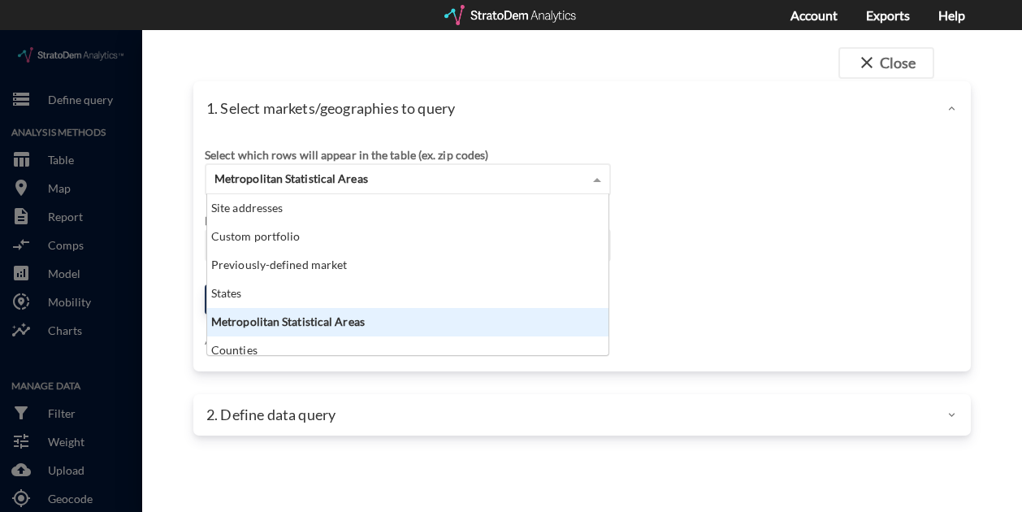
scroll to position [148, 391]
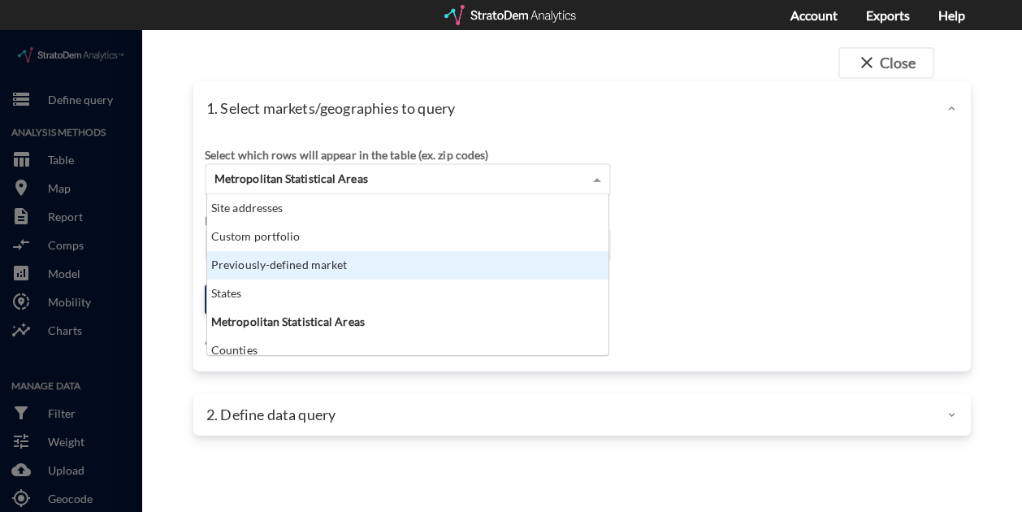
click div "Previously-defined market"
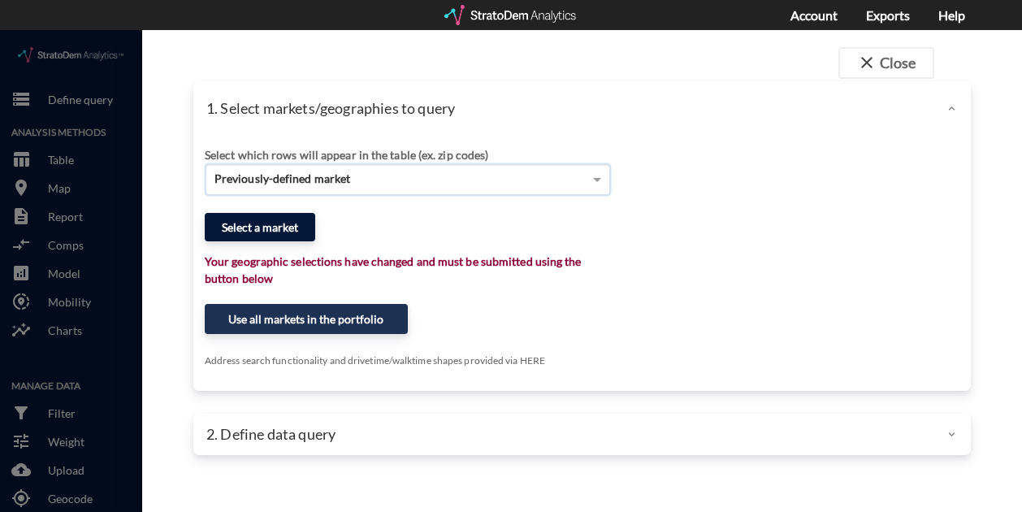
click button "Select a market"
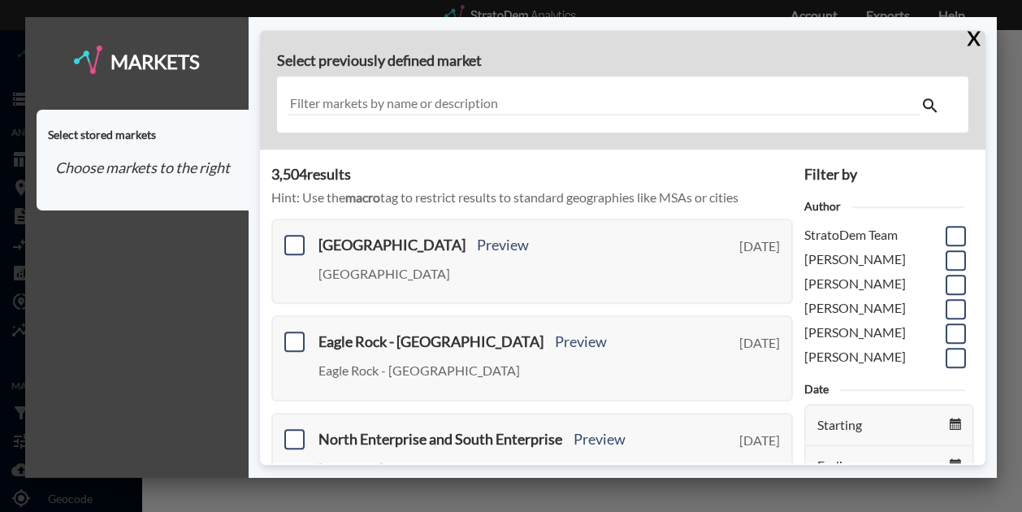
click at [532, 104] on input "text" at bounding box center [603, 105] width 631 height 22
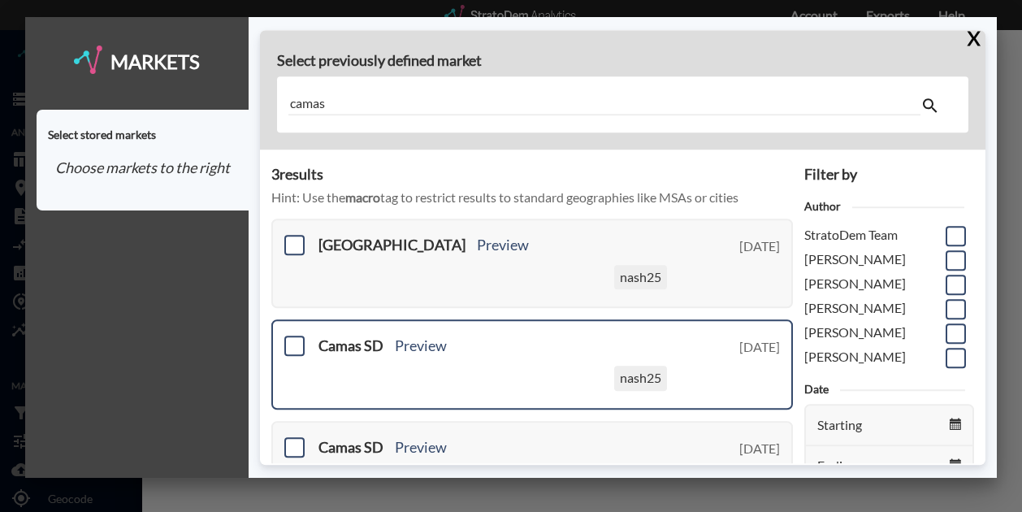
type input "camas"
click at [494, 368] on div "nash25" at bounding box center [498, 380] width 360 height 31
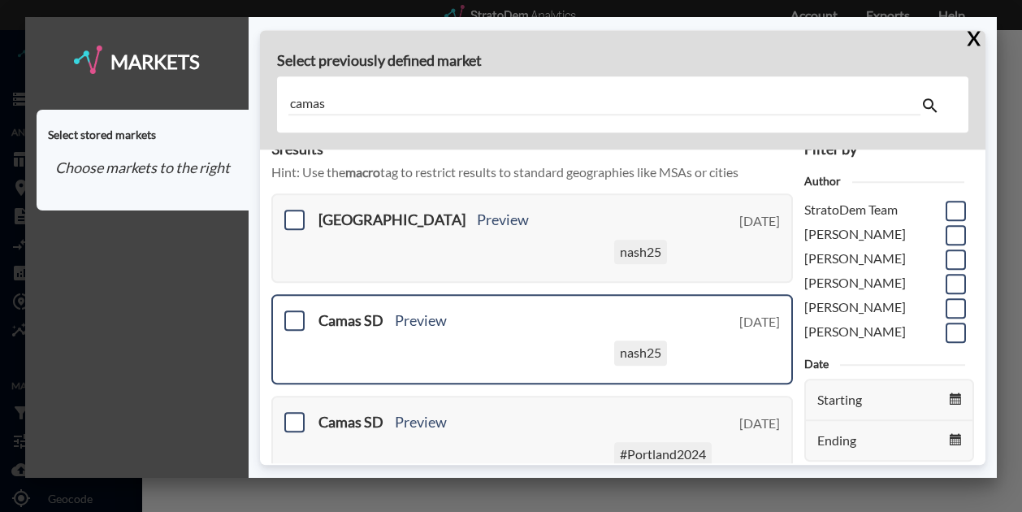
scroll to position [0, 0]
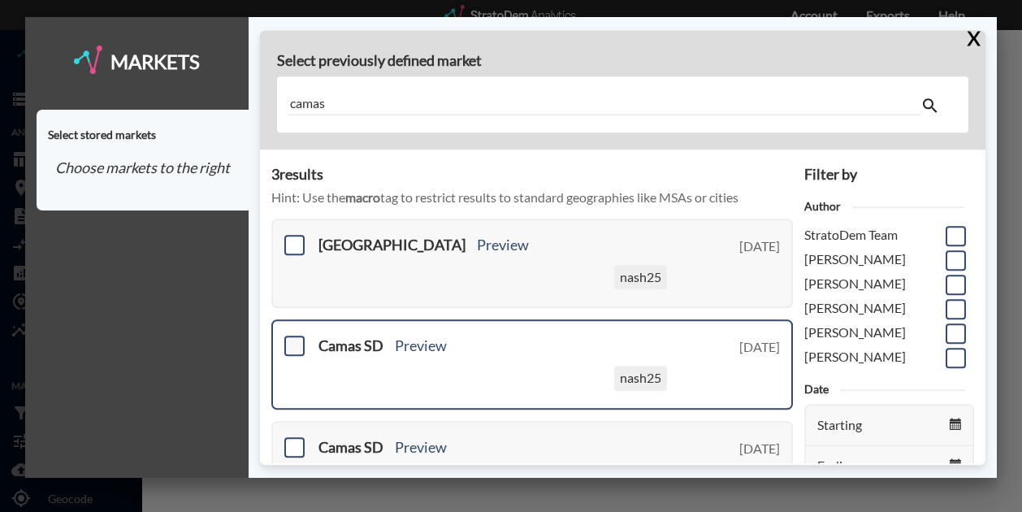
click at [295, 345] on span at bounding box center [294, 346] width 20 height 20
click at [292, 339] on input "checkbox" at bounding box center [292, 339] width 0 height 0
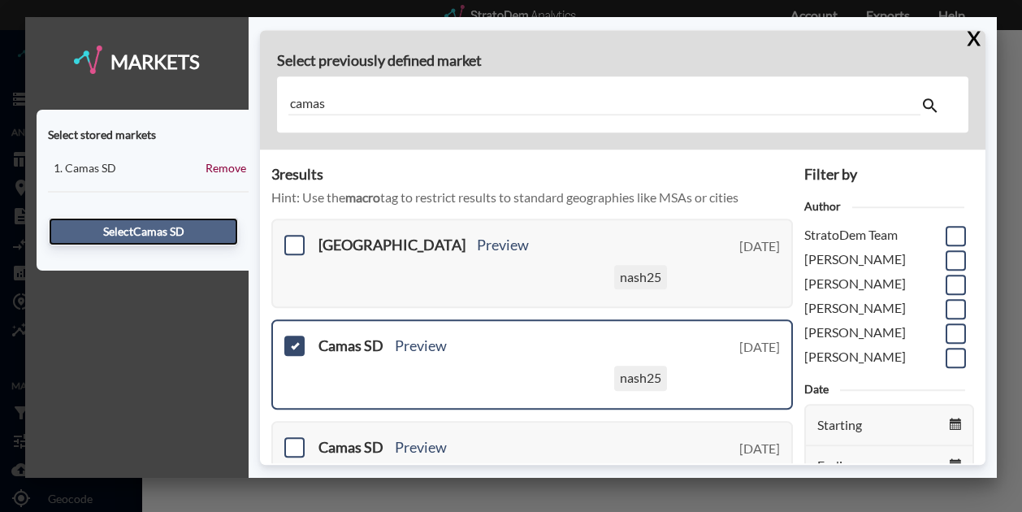
click at [211, 229] on button "Select Camas SD" at bounding box center [143, 232] width 189 height 28
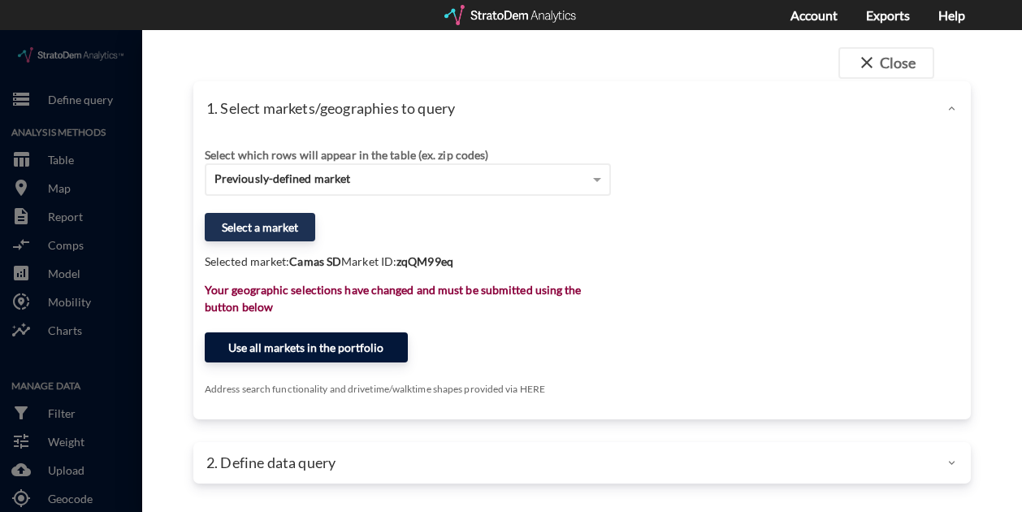
click button "Use all markets in the portfolio"
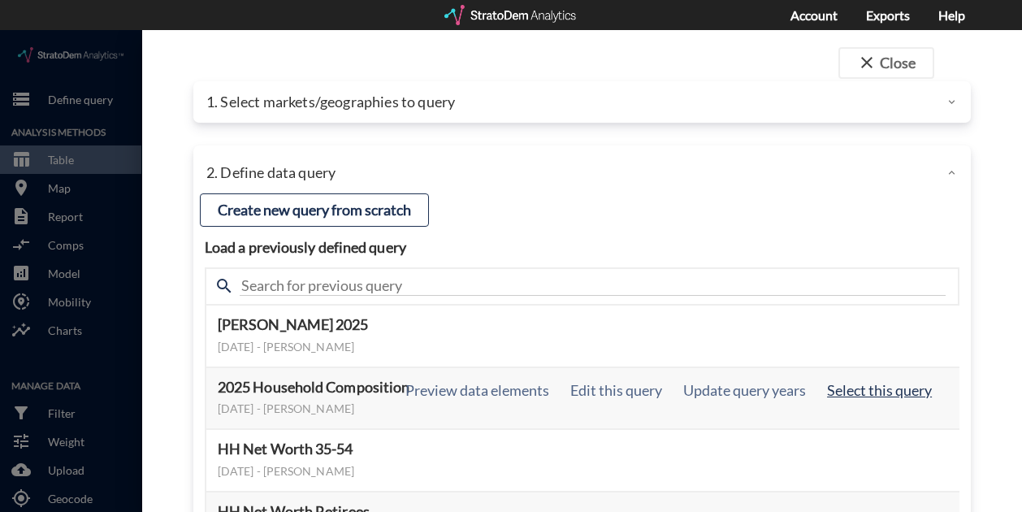
click button "Select this query"
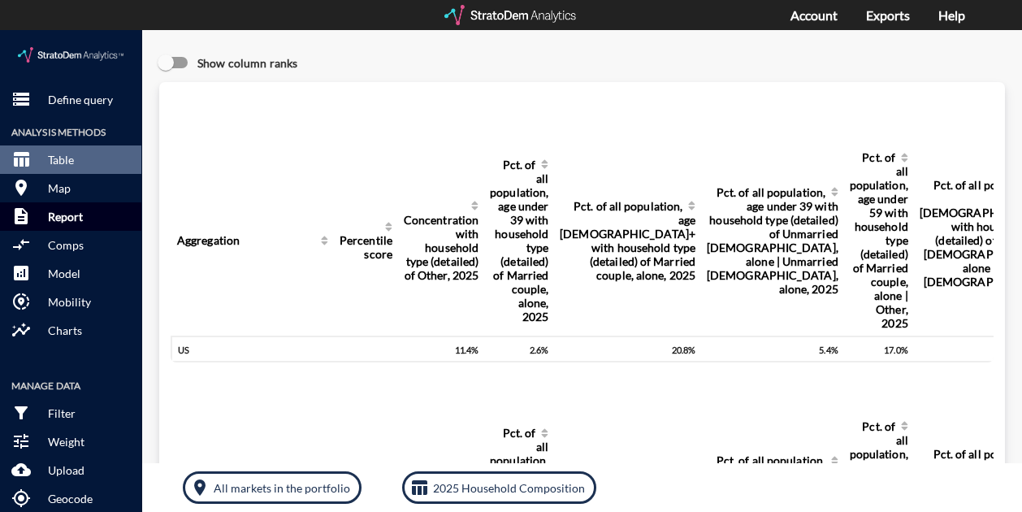
click p "Report"
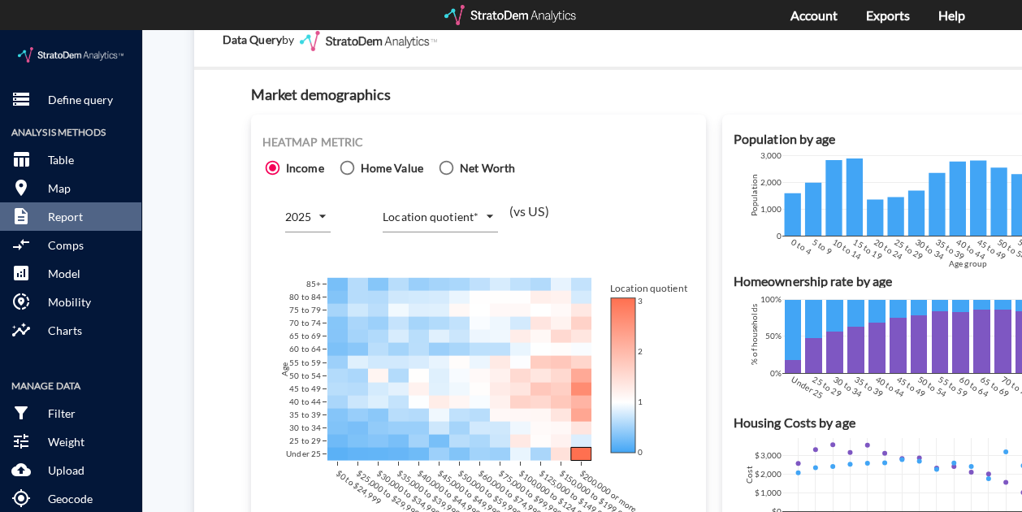
scroll to position [1056, 0]
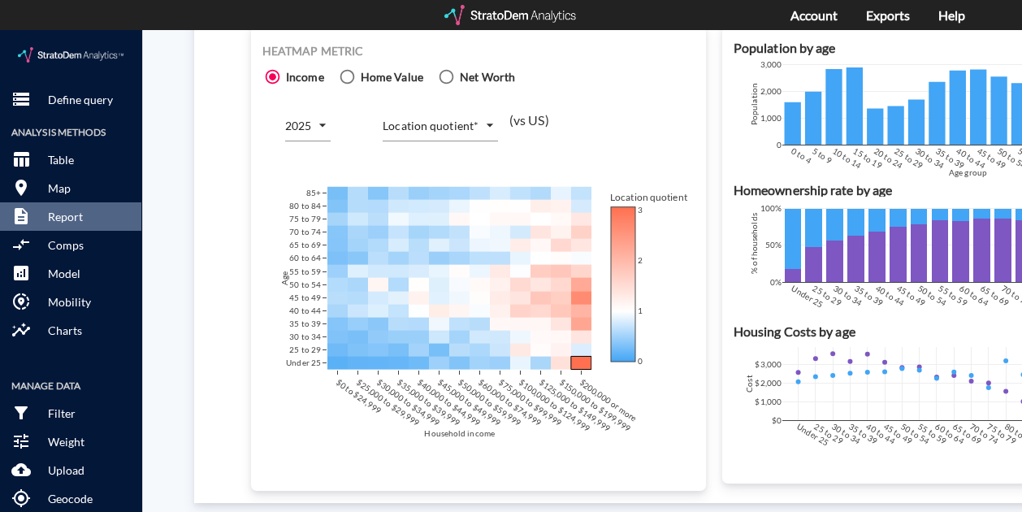
click body "/vantagepoint/us/-1 storage Define query Analysis Methods table_chart Table roo…"
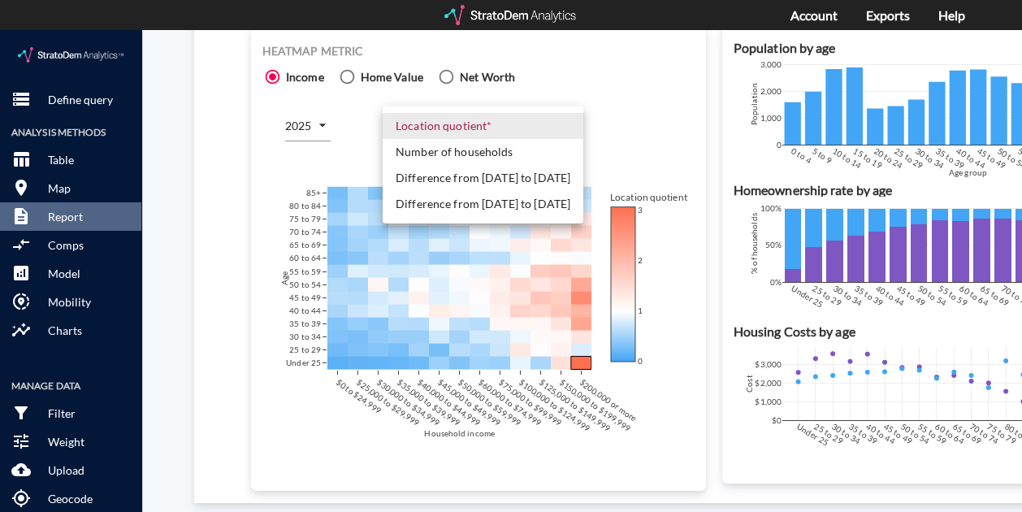
click li "Number of households"
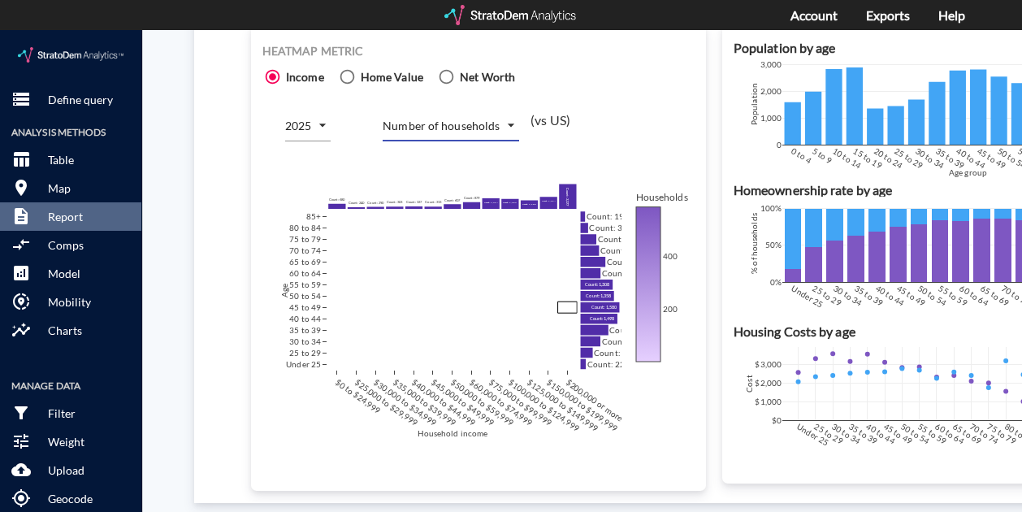
click div "Site report Generate a site report for a given location, (optionally) benchmark…"
click body "/vantagepoint/us/-1 storage Define query Analysis Methods table_chart Table roo…"
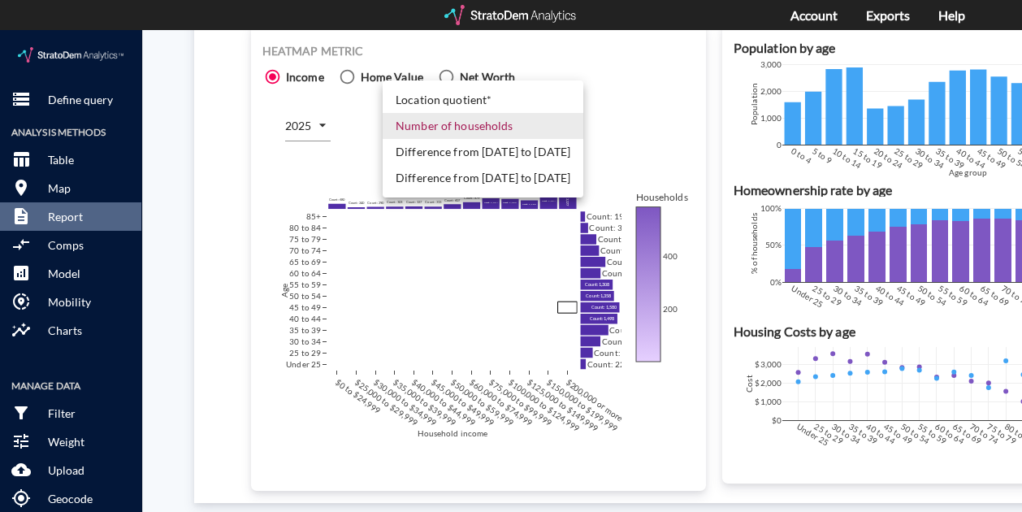
click li "Difference from [DATE] to [DATE]"
type input "COUNT_DIFF_FUTURE"
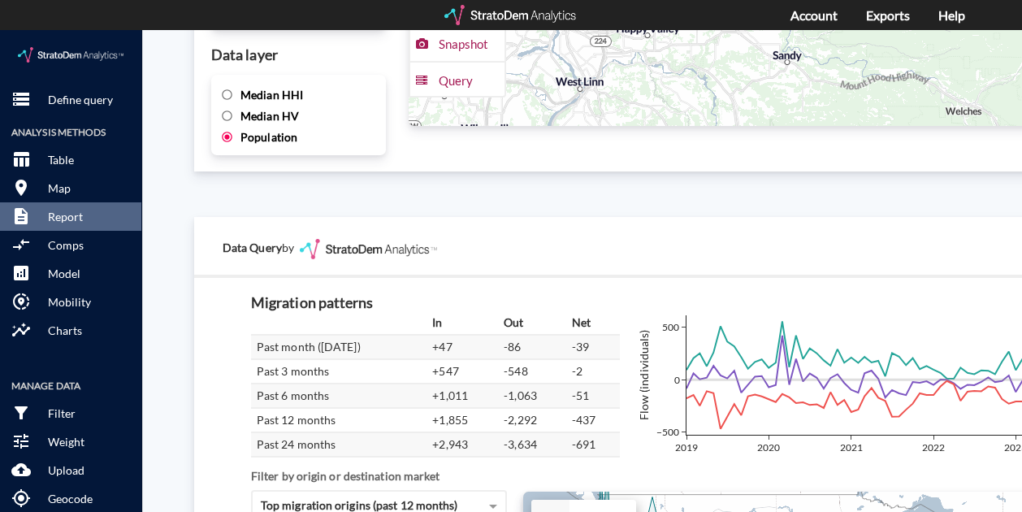
scroll to position [2974, 0]
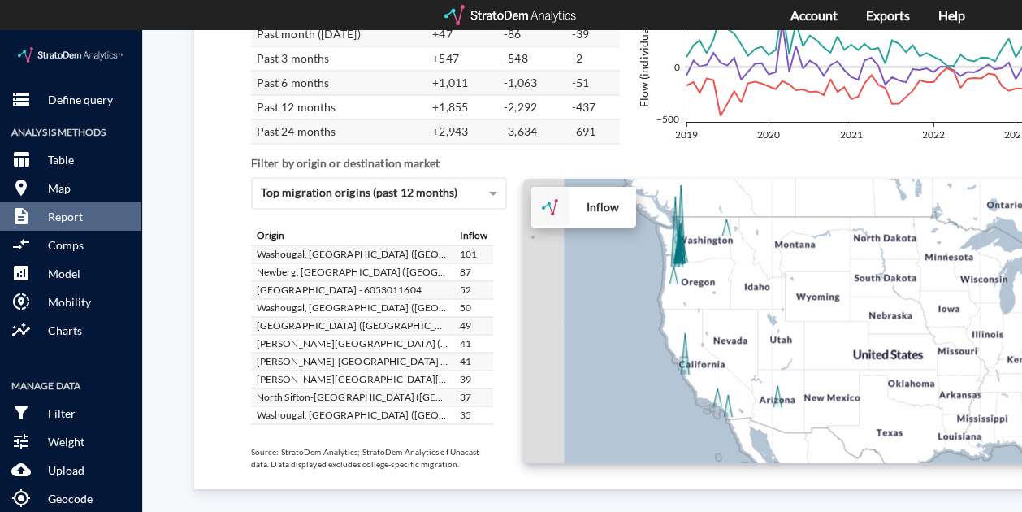
drag, startPoint x: 664, startPoint y: 294, endPoint x: 760, endPoint y: 362, distance: 117.6
click div "+ − Inflow CUSTOMIZE DATA Draw a polygon Draw a rectangle Draw a marker Edit la…"
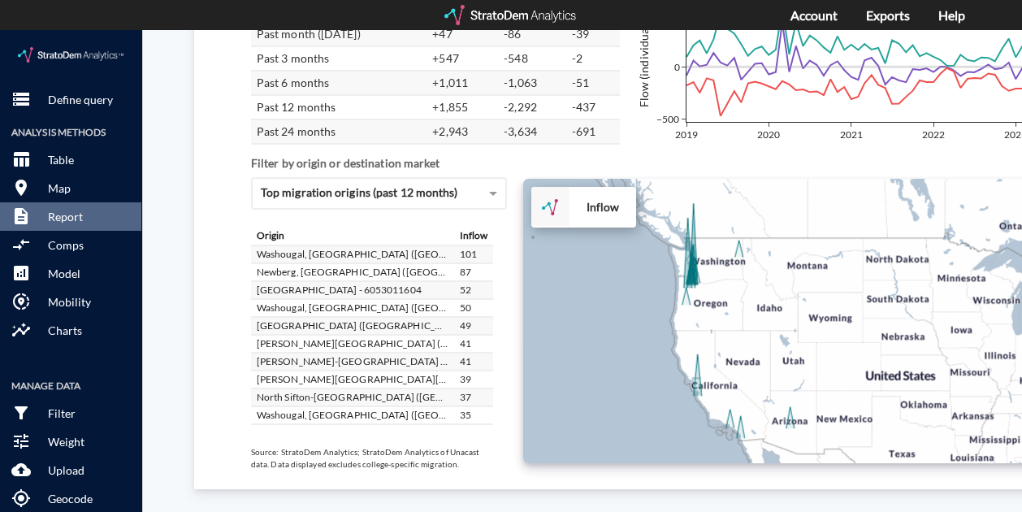
click div "+ − Inflow CUSTOMIZE DATA Draw a polygon Draw a rectangle Draw a marker Edit la…"
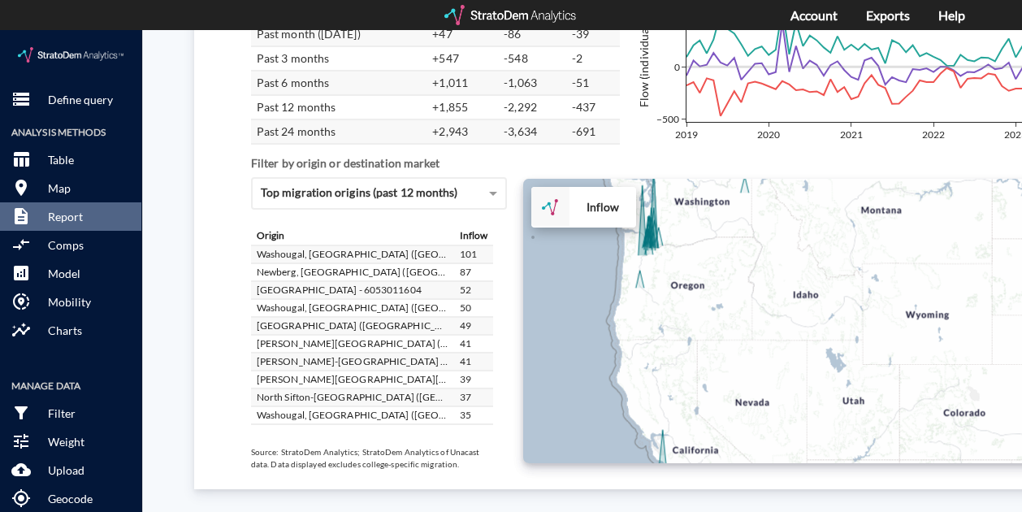
click div "+ − Inflow CUSTOMIZE DATA Draw a polygon Draw a rectangle Draw a marker Edit la…"
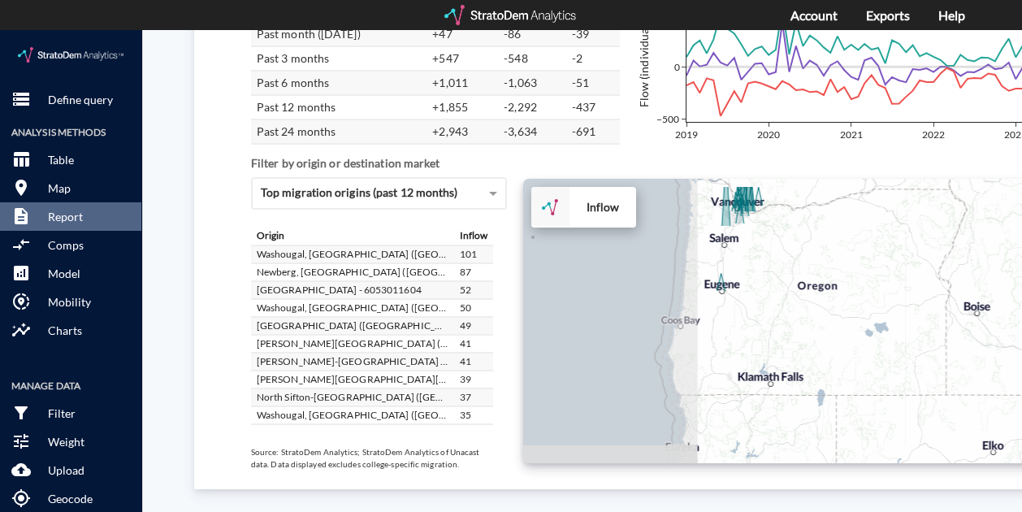
drag, startPoint x: 733, startPoint y: 300, endPoint x: 879, endPoint y: 326, distance: 147.7
click div "+ − Inflow CUSTOMIZE DATA Draw a polygon Draw a rectangle Draw a marker Edit la…"
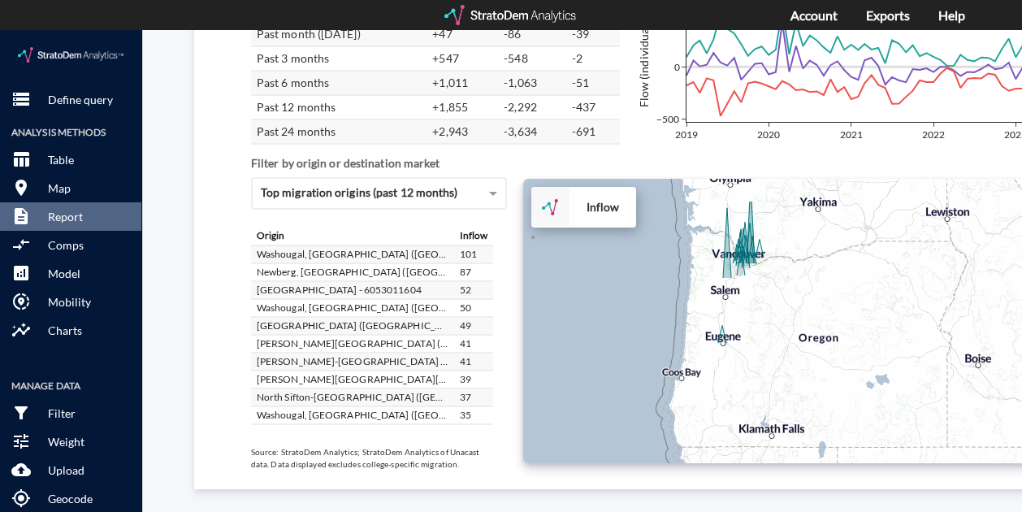
drag, startPoint x: 812, startPoint y: 292, endPoint x: 818, endPoint y: 361, distance: 69.3
click div "+ − Inflow CUSTOMIZE DATA Draw a polygon Draw a rectangle Draw a marker Edit la…"
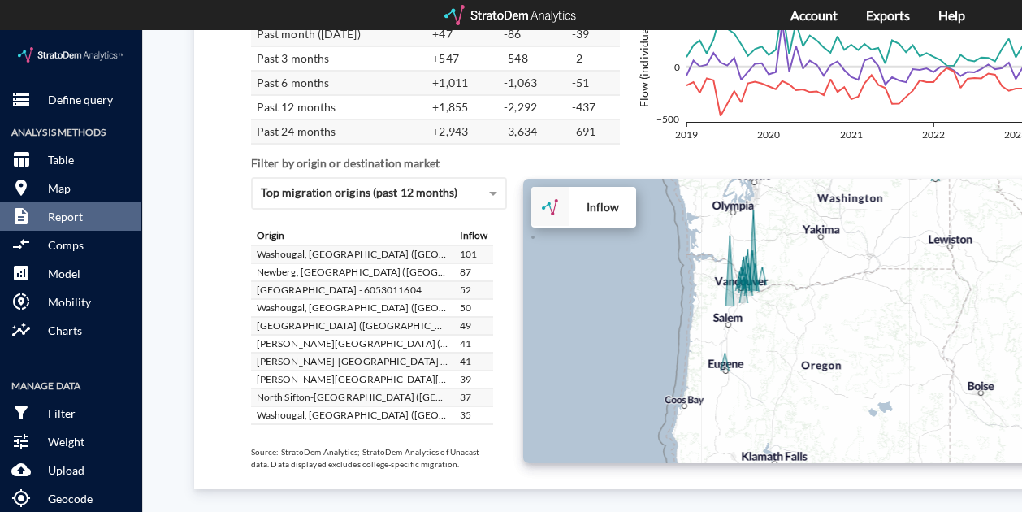
click div "+ − Inflow CUSTOMIZE DATA Draw a polygon Draw a rectangle Draw a marker Edit la…"
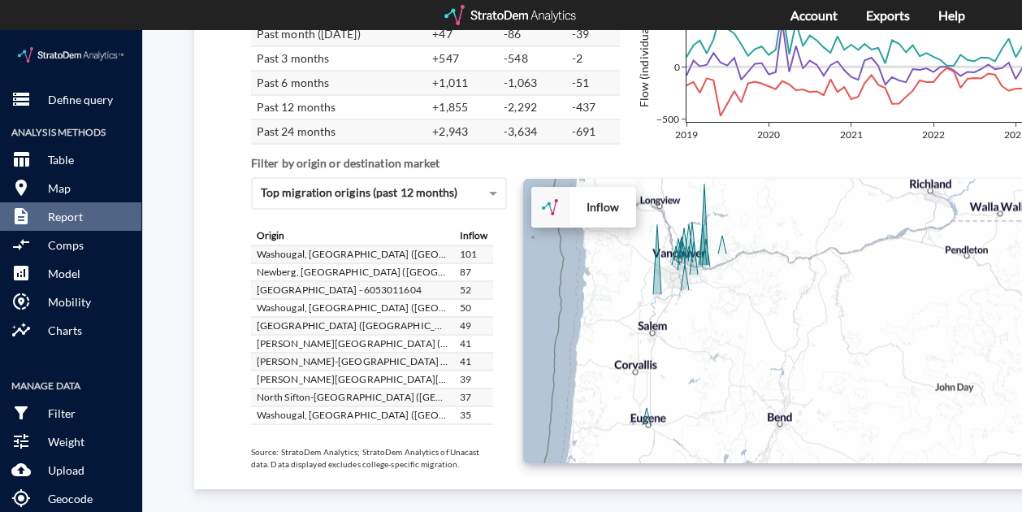
drag, startPoint x: 812, startPoint y: 299, endPoint x: 846, endPoint y: 345, distance: 57.5
click div "+ − Inflow CUSTOMIZE DATA Draw a polygon Draw a rectangle Draw a marker Edit la…"
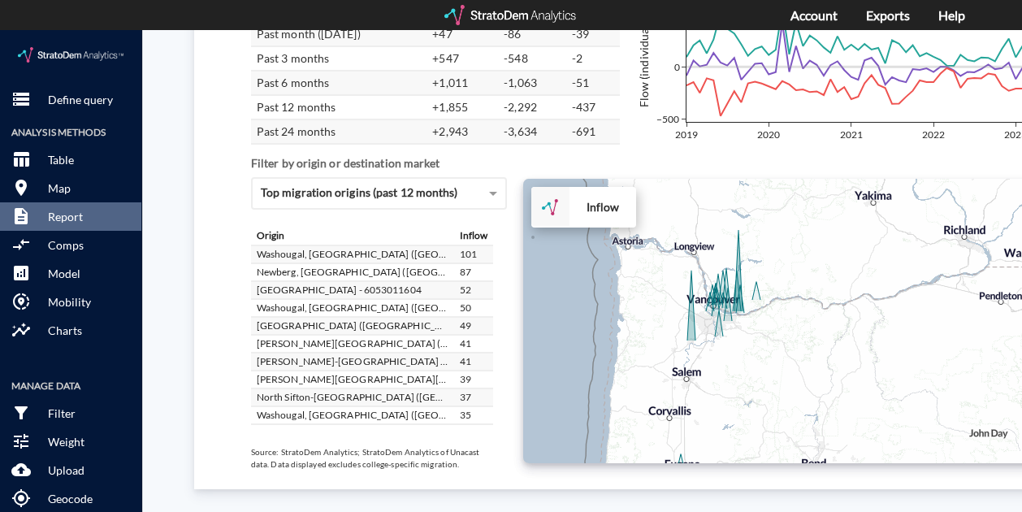
click div "+ − Inflow CUSTOMIZE DATA Draw a polygon Draw a rectangle Draw a marker Edit la…"
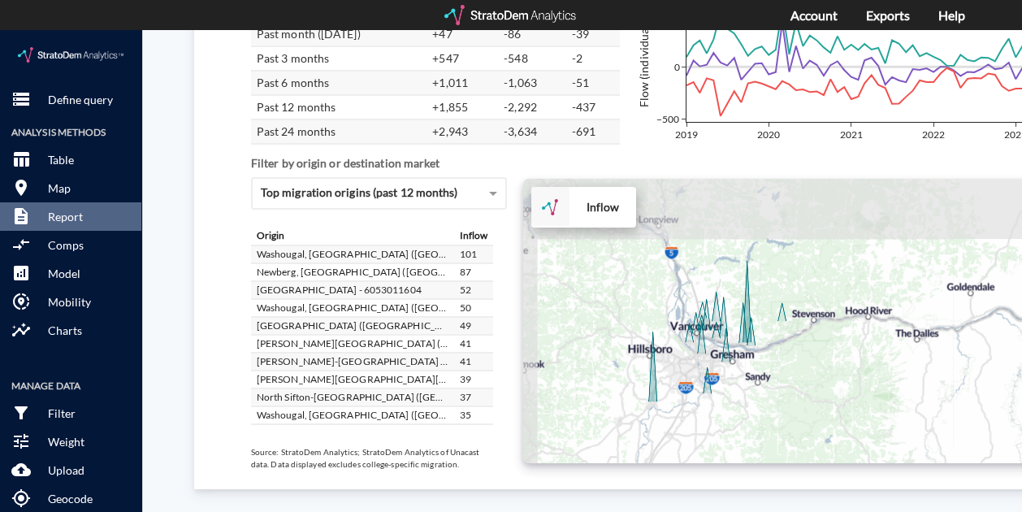
drag, startPoint x: 765, startPoint y: 338, endPoint x: 793, endPoint y: 380, distance: 50.5
click div "+ − Inflow CUSTOMIZE DATA Draw a polygon Draw a rectangle Draw a marker Edit la…"
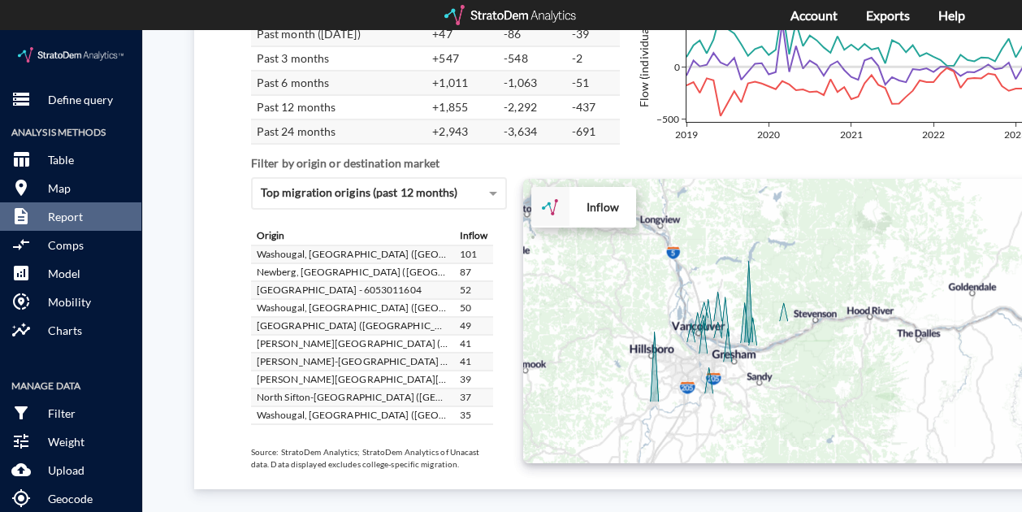
scroll to position [162, 0]
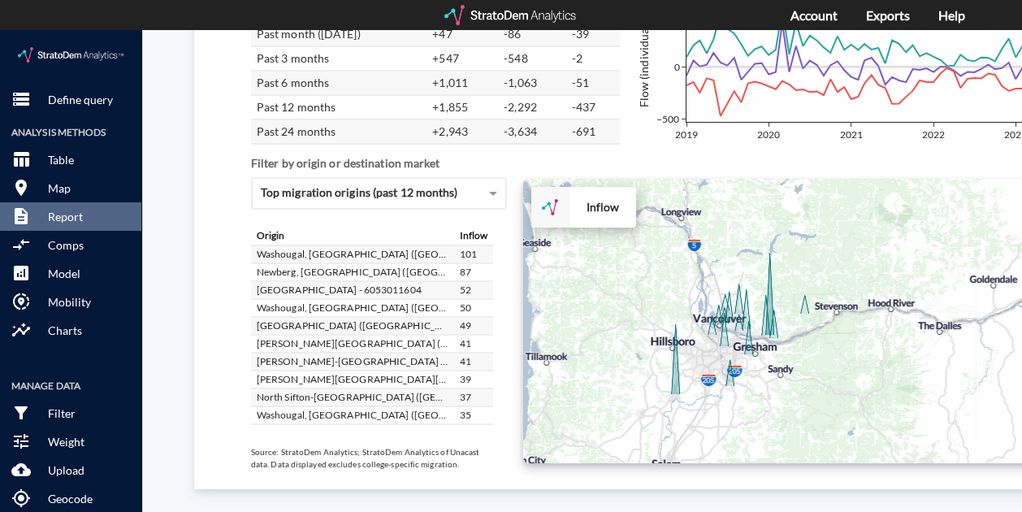
drag, startPoint x: 754, startPoint y: 365, endPoint x: 806, endPoint y: 317, distance: 70.7
click div "+ − Inflow CUSTOMIZE DATA Draw a polygon Draw a rectangle Draw a marker Edit la…"
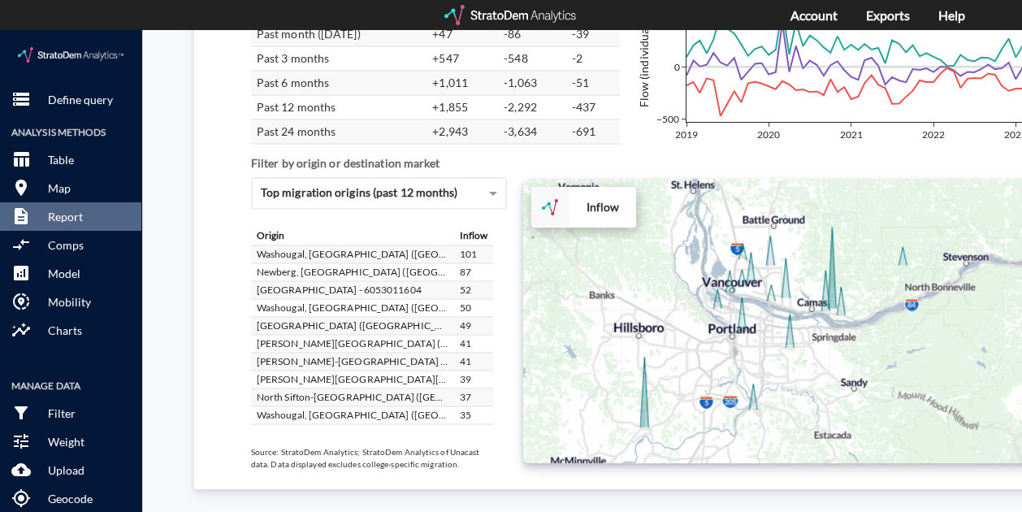
drag, startPoint x: 822, startPoint y: 344, endPoint x: 900, endPoint y: 328, distance: 79.6
click div "+ − Inflow CUSTOMIZE DATA Draw a polygon Draw a rectangle Draw a marker Edit la…"
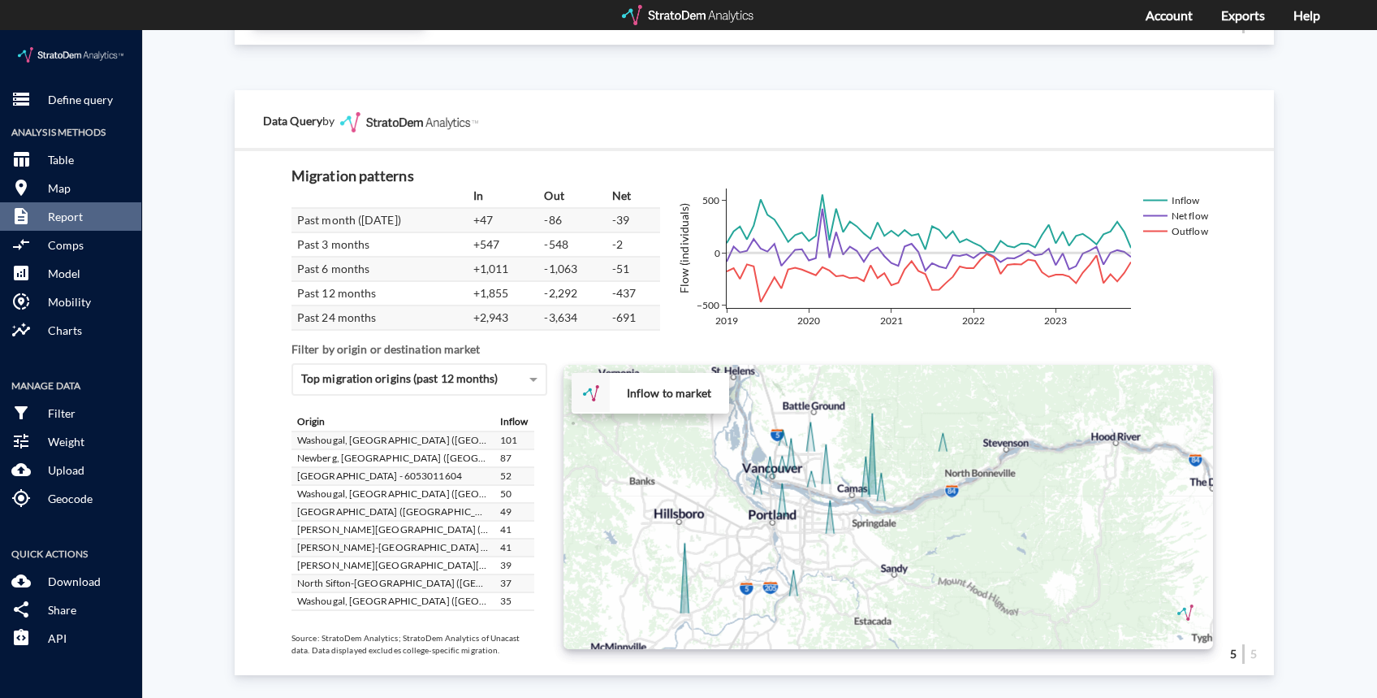
scroll to position [2792, 6]
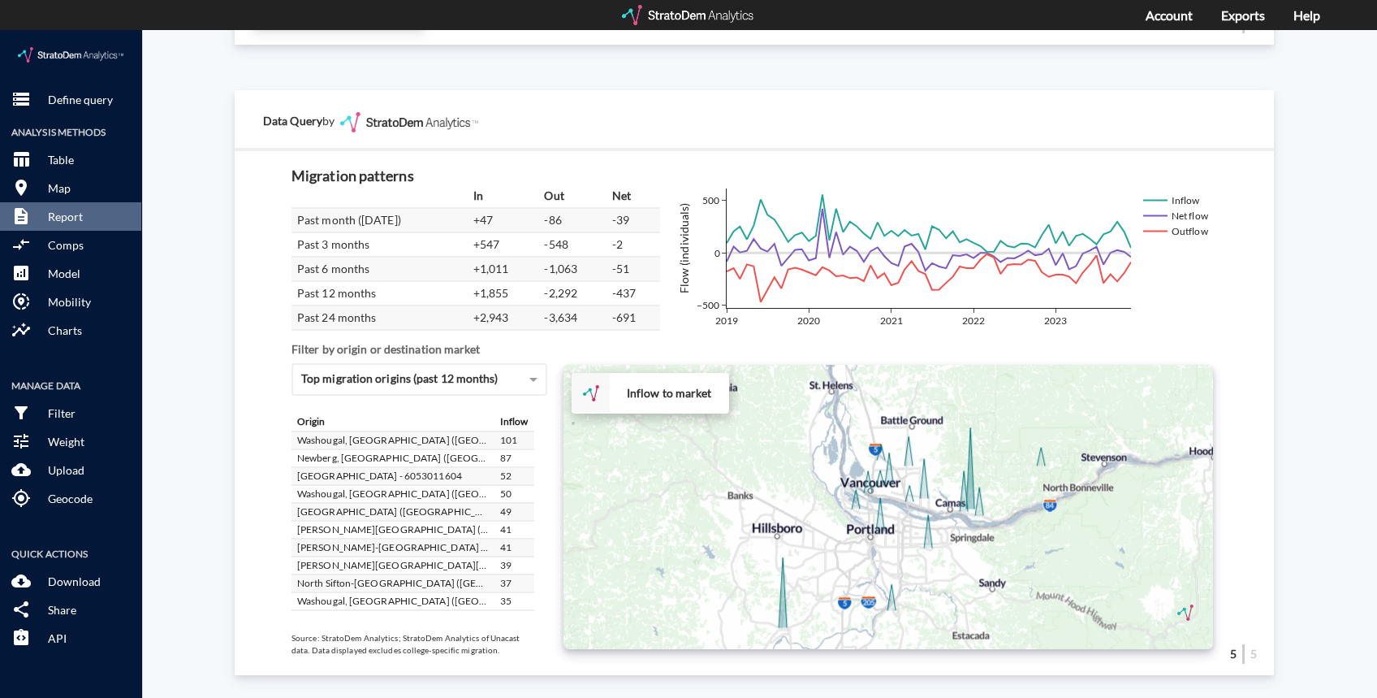
drag, startPoint x: 882, startPoint y: 500, endPoint x: 981, endPoint y: 516, distance: 100.4
click div "+ − Inflow to market CUSTOMIZE DATA Draw a polygon Draw a rectangle Draw a mark…"
